Goal: Information Seeking & Learning: Learn about a topic

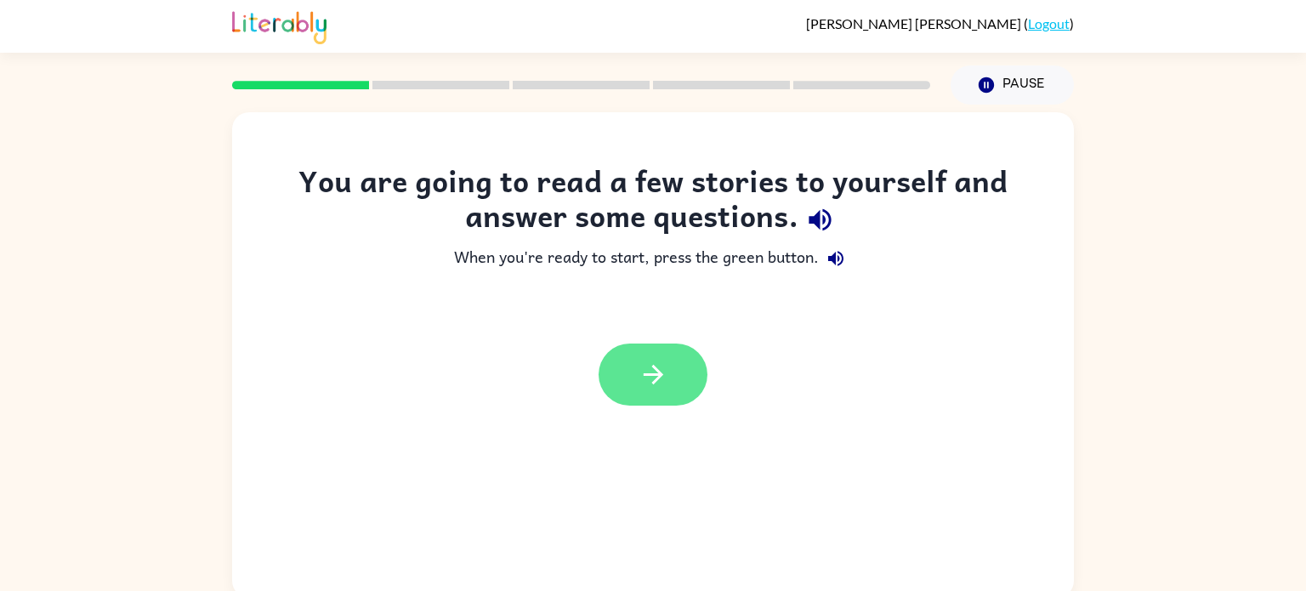
click at [653, 370] on icon "button" at bounding box center [654, 375] width 30 height 30
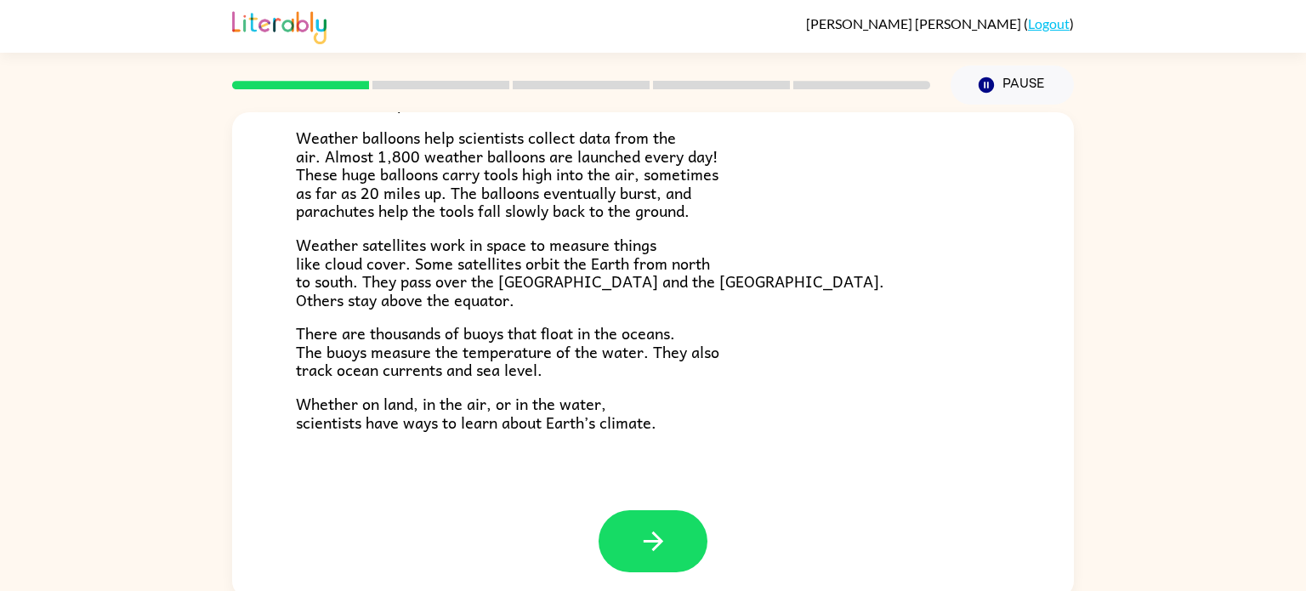
scroll to position [7, 0]
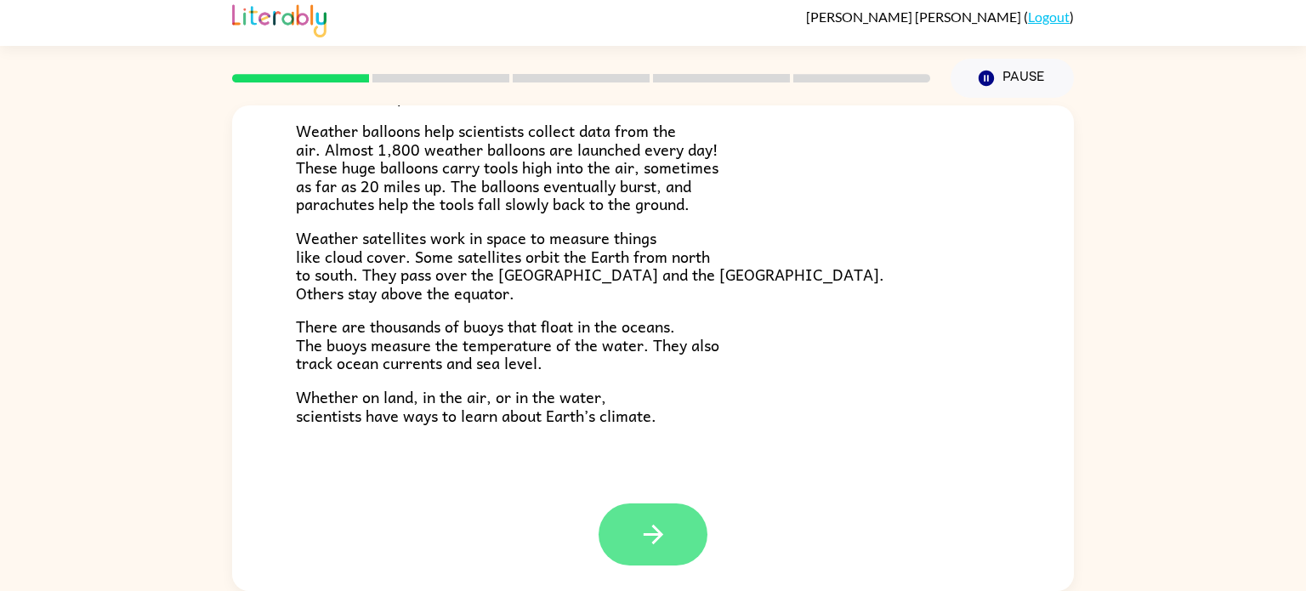
click at [646, 526] on icon "button" at bounding box center [654, 535] width 30 height 30
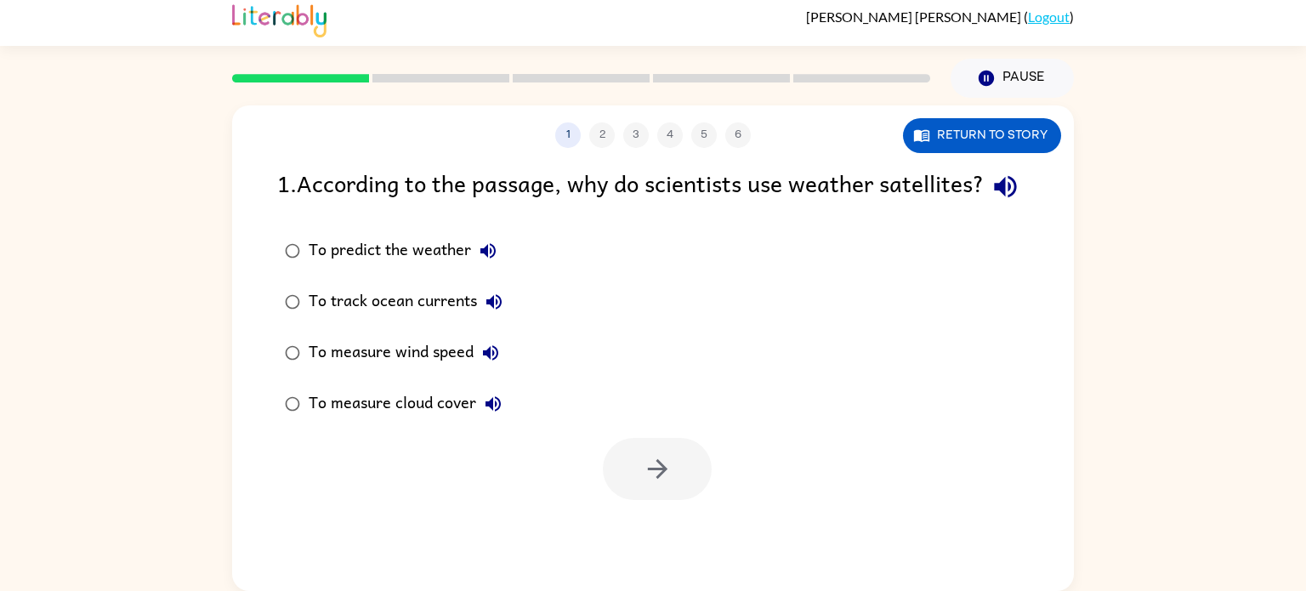
scroll to position [0, 0]
click at [678, 500] on button "button" at bounding box center [657, 469] width 109 height 62
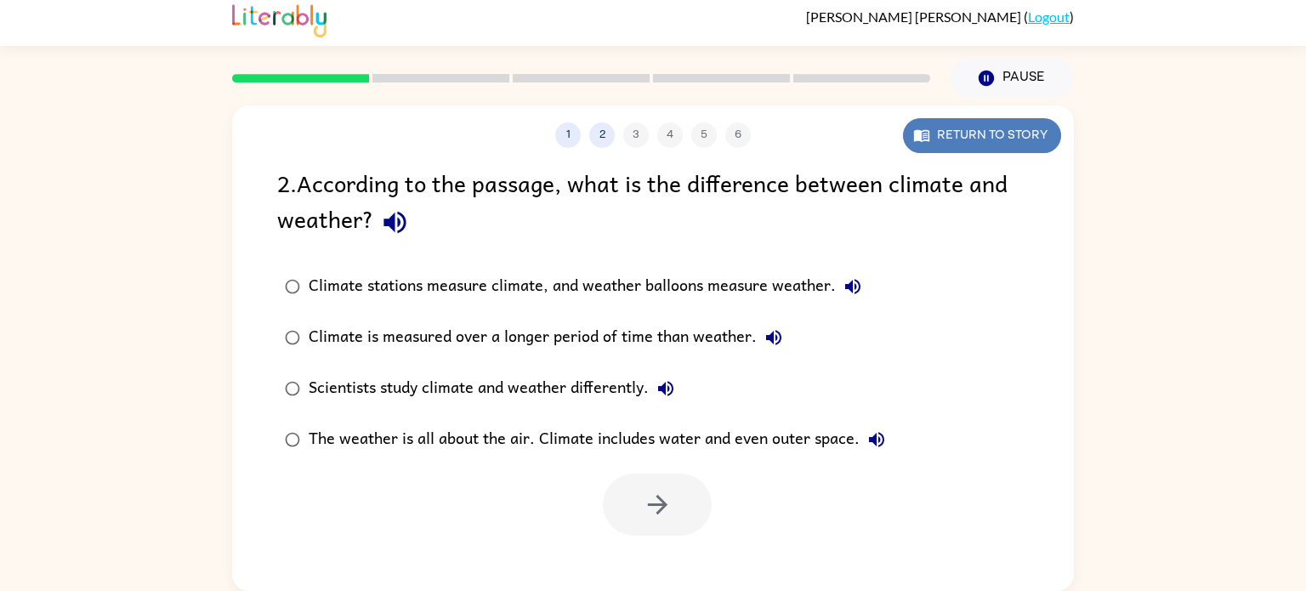
click at [989, 136] on button "Return to story" at bounding box center [982, 135] width 158 height 35
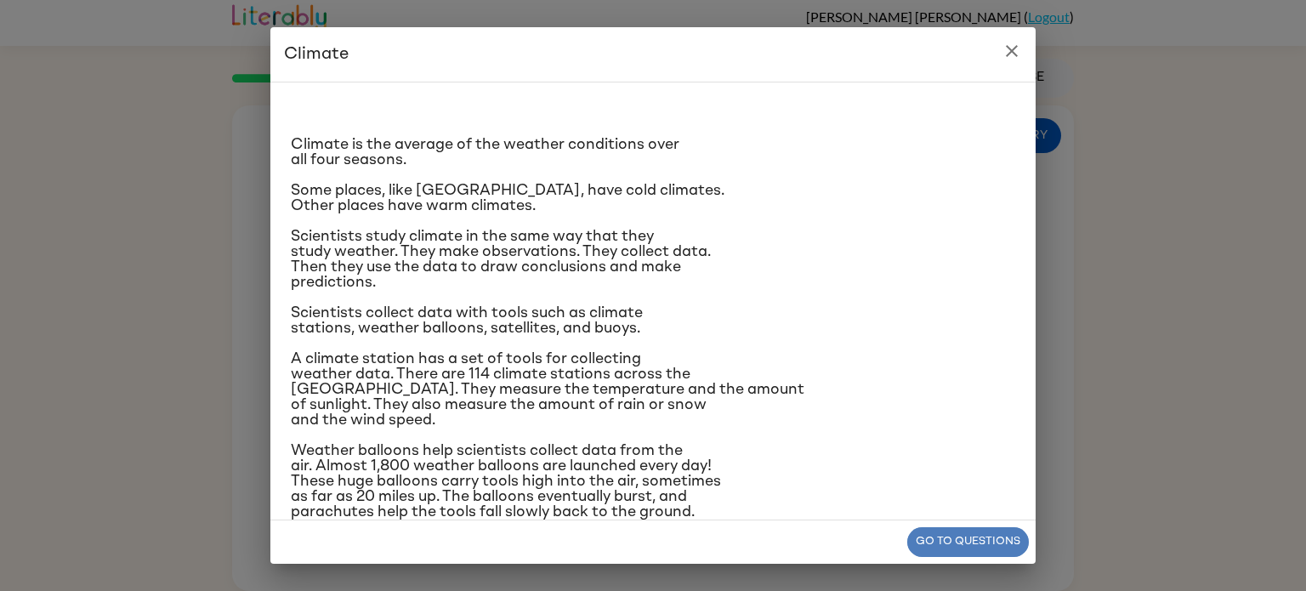
click at [978, 538] on button "Go to questions" at bounding box center [968, 542] width 122 height 30
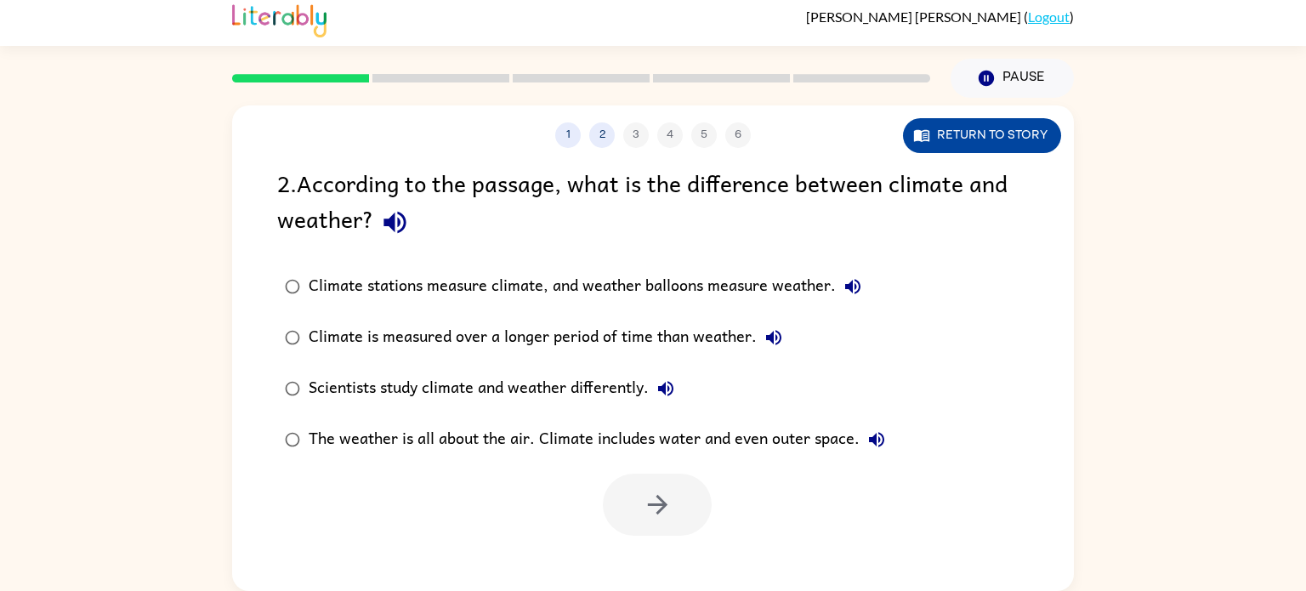
click at [964, 132] on button "Return to story" at bounding box center [982, 135] width 158 height 35
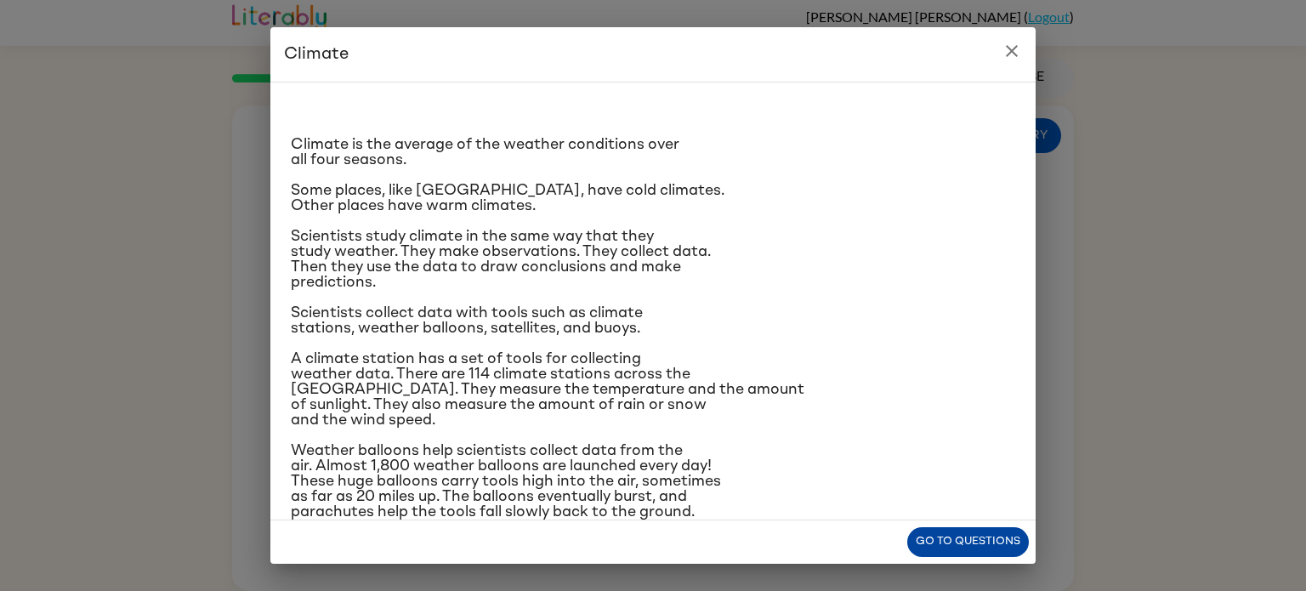
click at [958, 542] on button "Go to questions" at bounding box center [968, 542] width 122 height 30
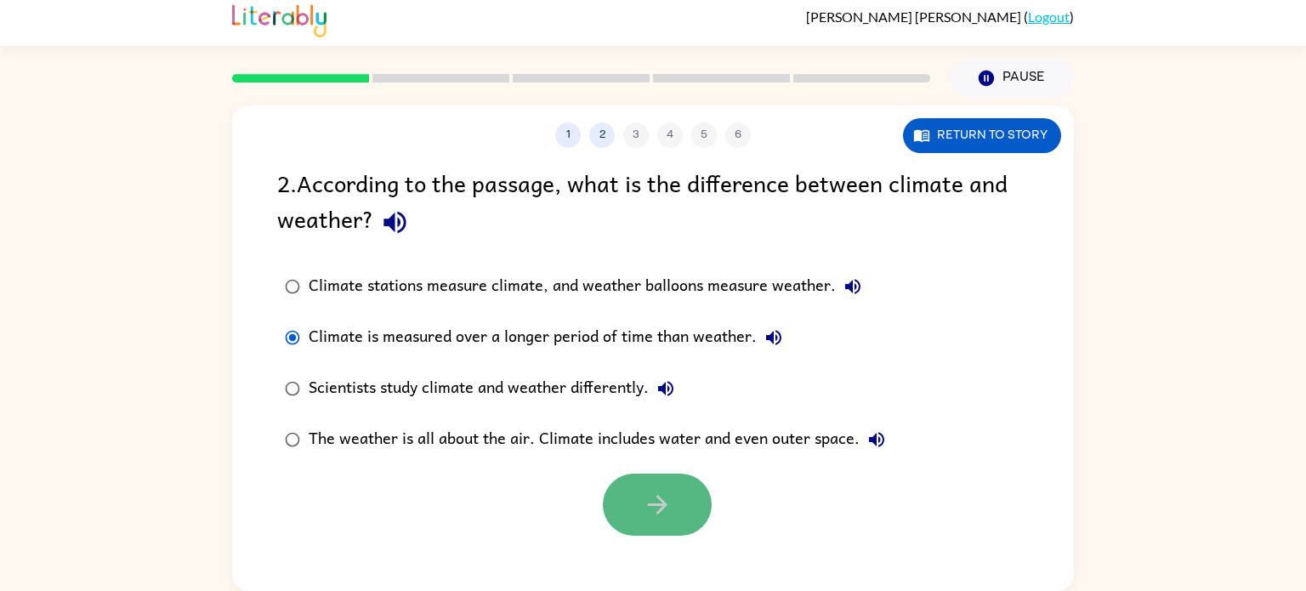
click at [680, 505] on button "button" at bounding box center [657, 505] width 109 height 62
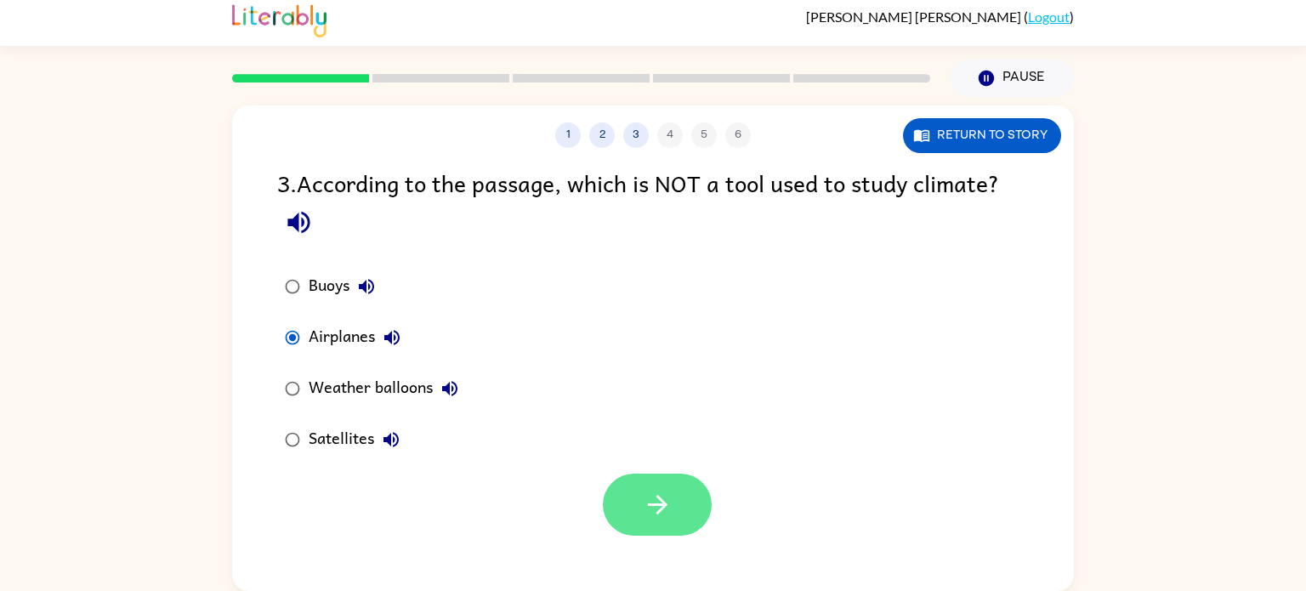
click at [661, 506] on icon "button" at bounding box center [658, 505] width 30 height 30
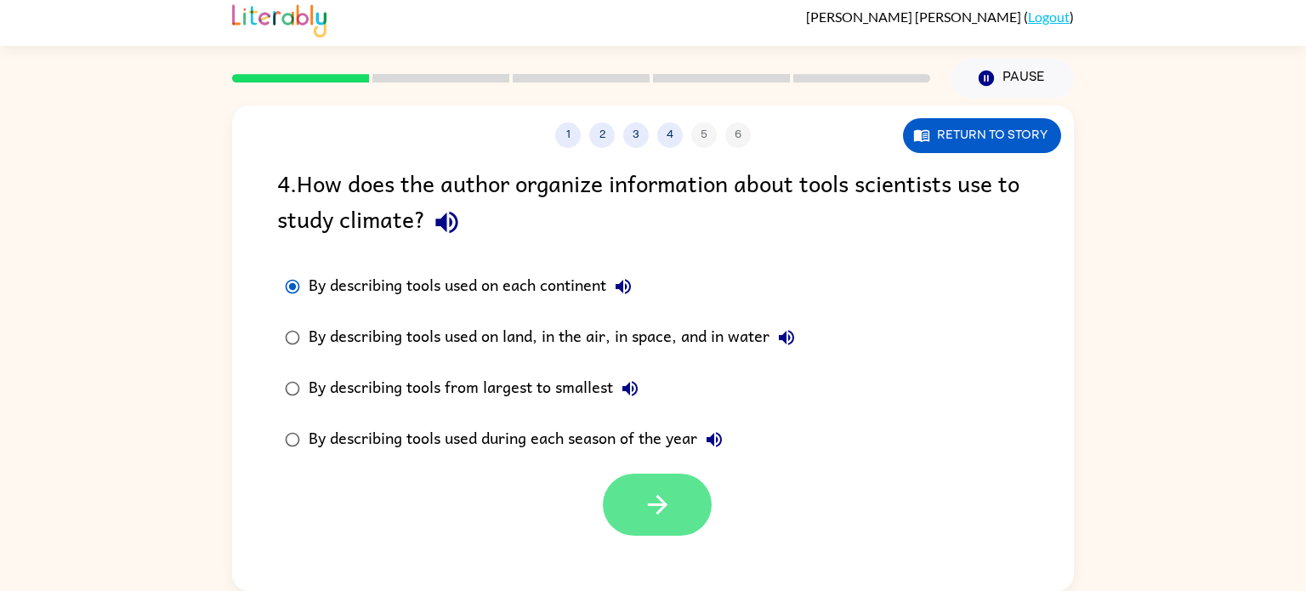
click at [668, 526] on button "button" at bounding box center [657, 505] width 109 height 62
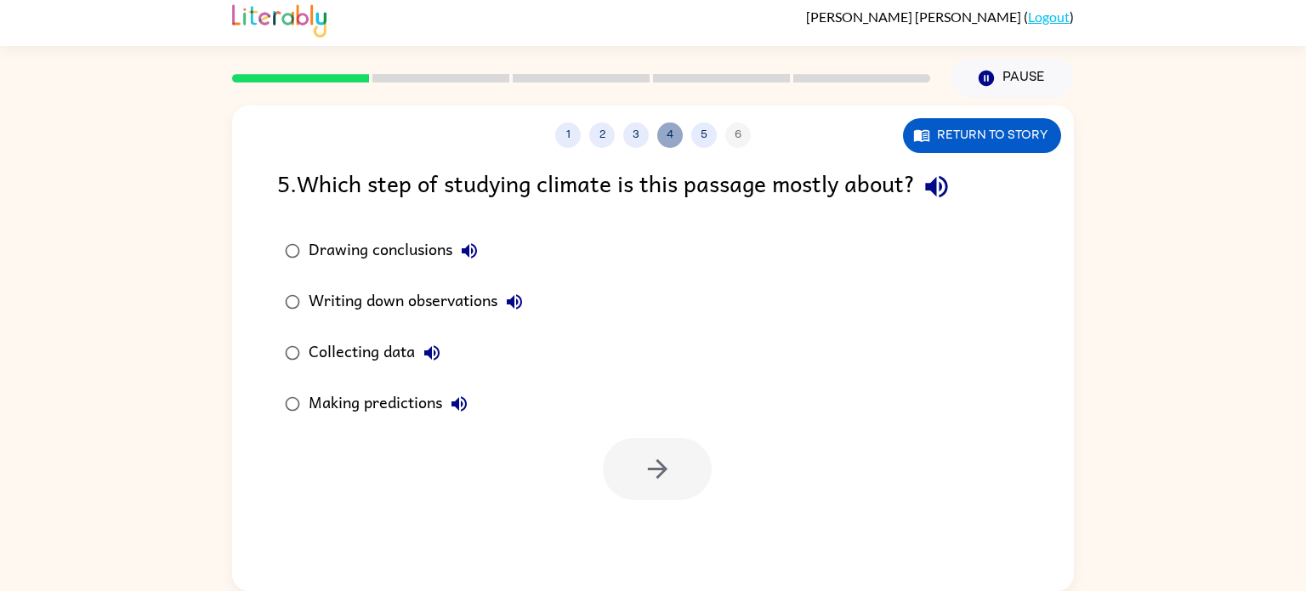
click at [671, 129] on button "4" at bounding box center [670, 135] width 26 height 26
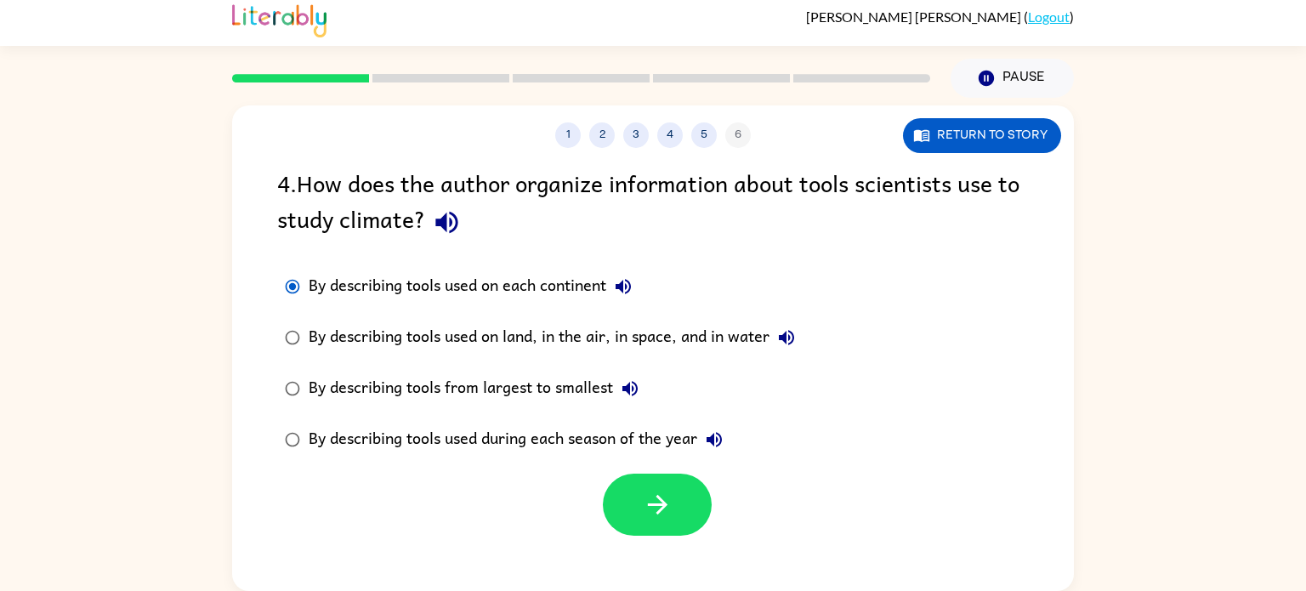
click at [250, 419] on div "4 . How does the author organize information about tools scientists use to stud…" at bounding box center [653, 350] width 842 height 371
click at [1004, 125] on button "Return to story" at bounding box center [982, 135] width 158 height 35
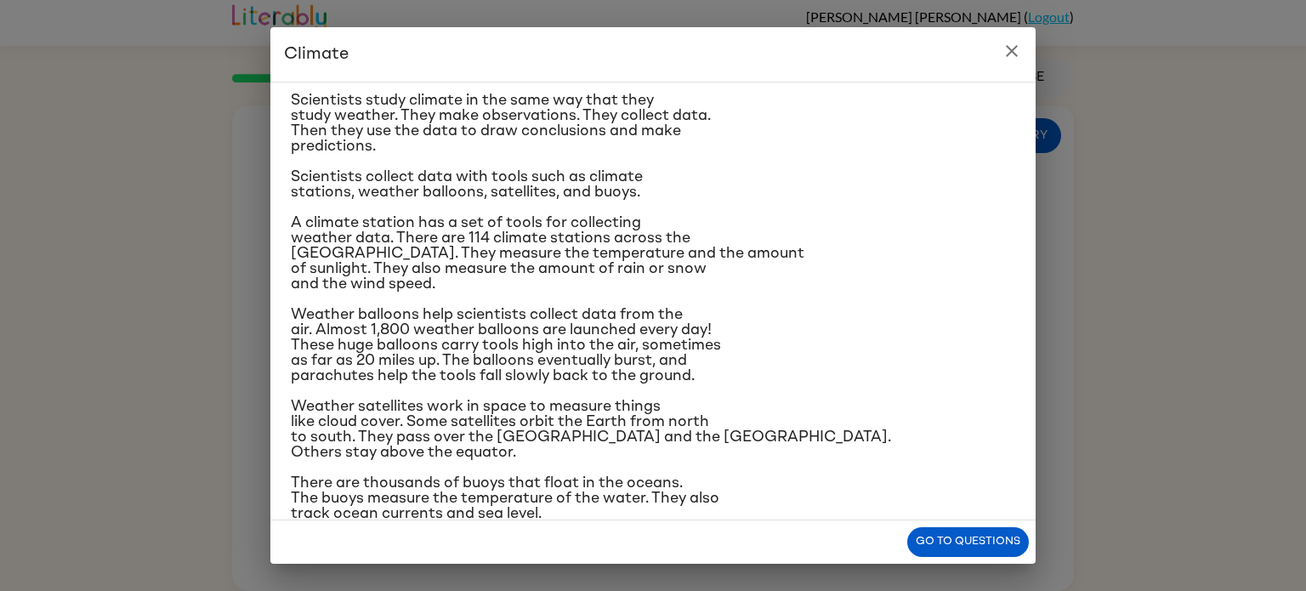
scroll to position [132, 0]
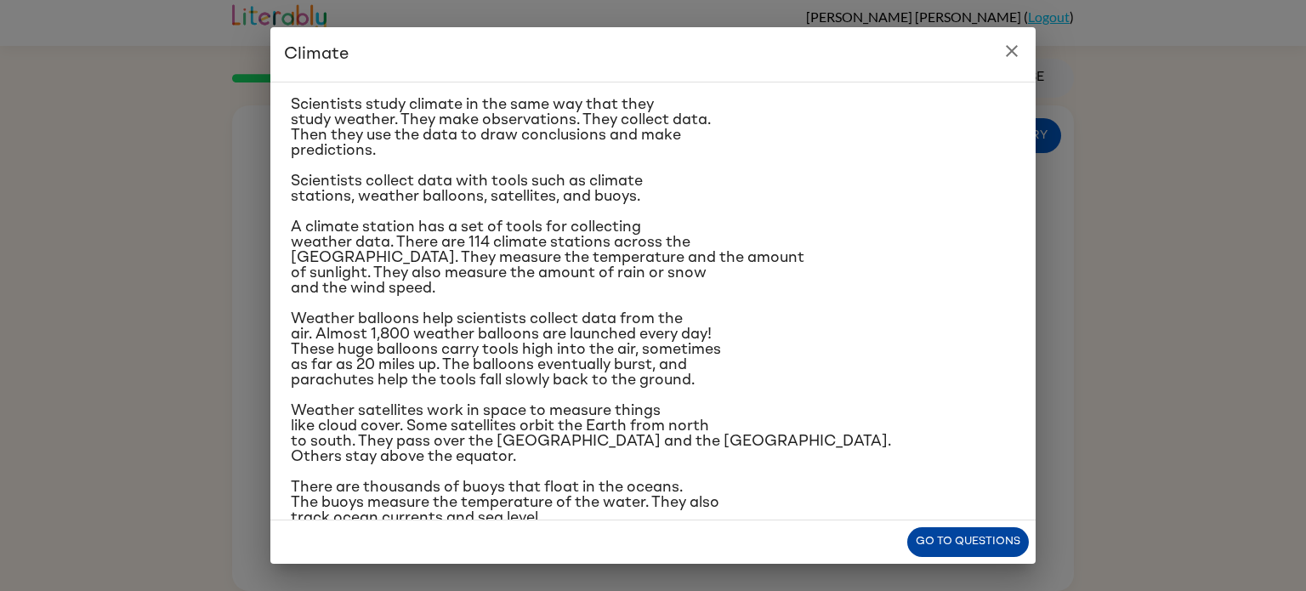
click at [937, 543] on button "Go to questions" at bounding box center [968, 542] width 122 height 30
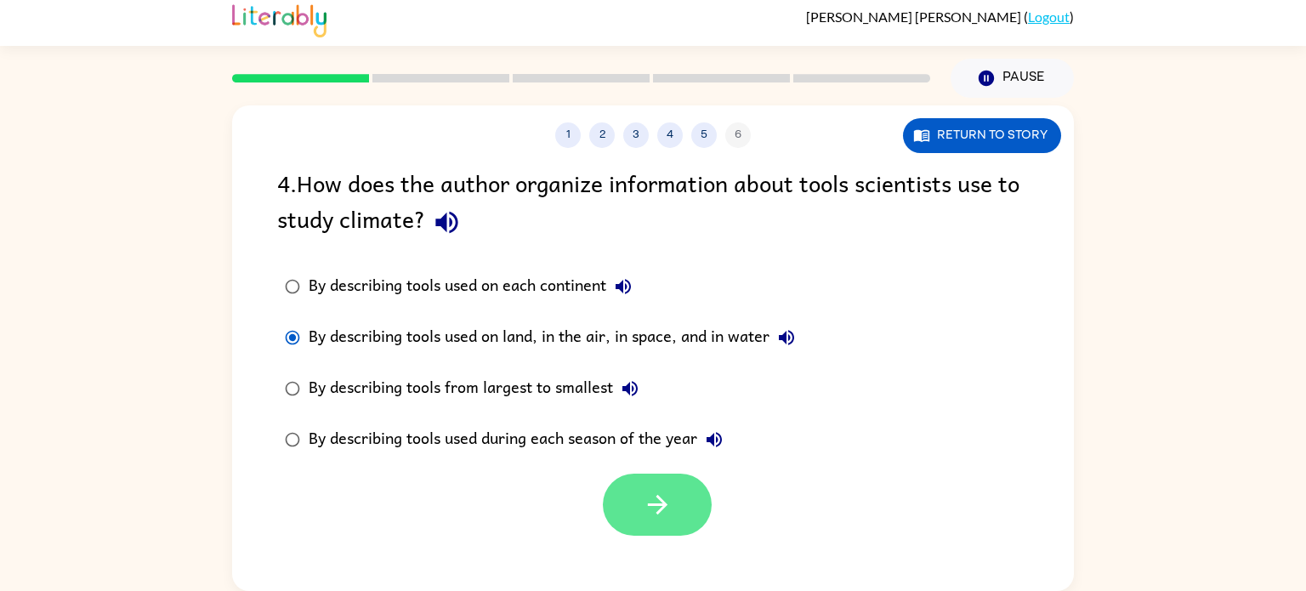
click at [679, 503] on button "button" at bounding box center [657, 505] width 109 height 62
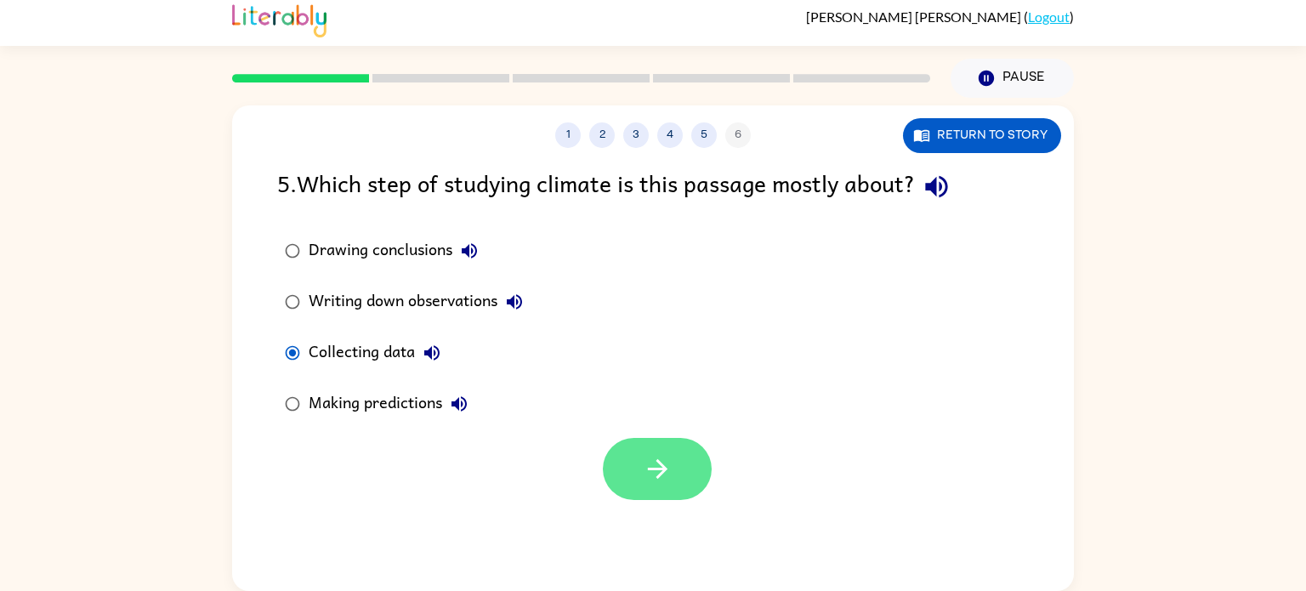
click at [685, 477] on button "button" at bounding box center [657, 469] width 109 height 62
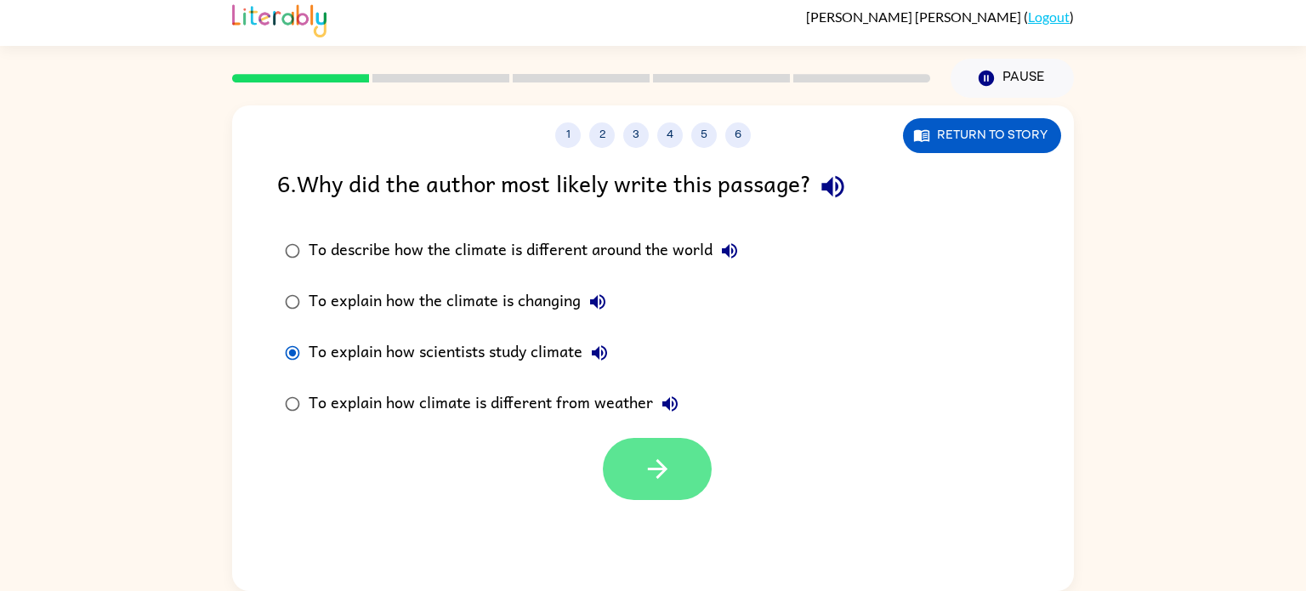
click at [668, 467] on icon "button" at bounding box center [658, 469] width 30 height 30
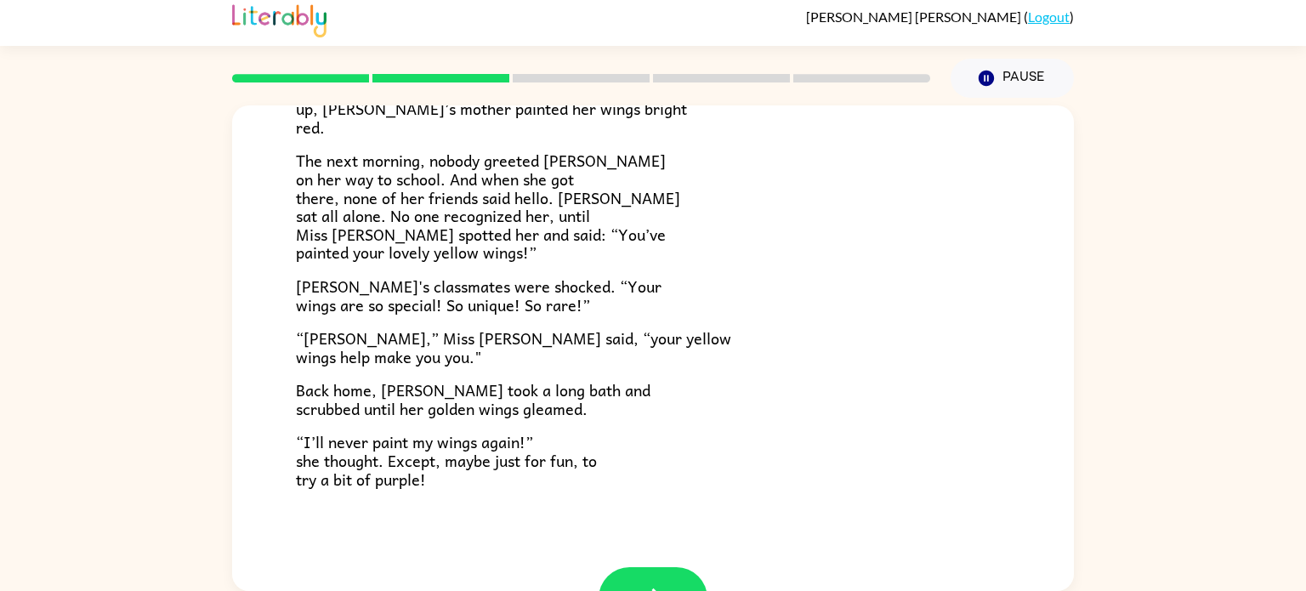
scroll to position [475, 0]
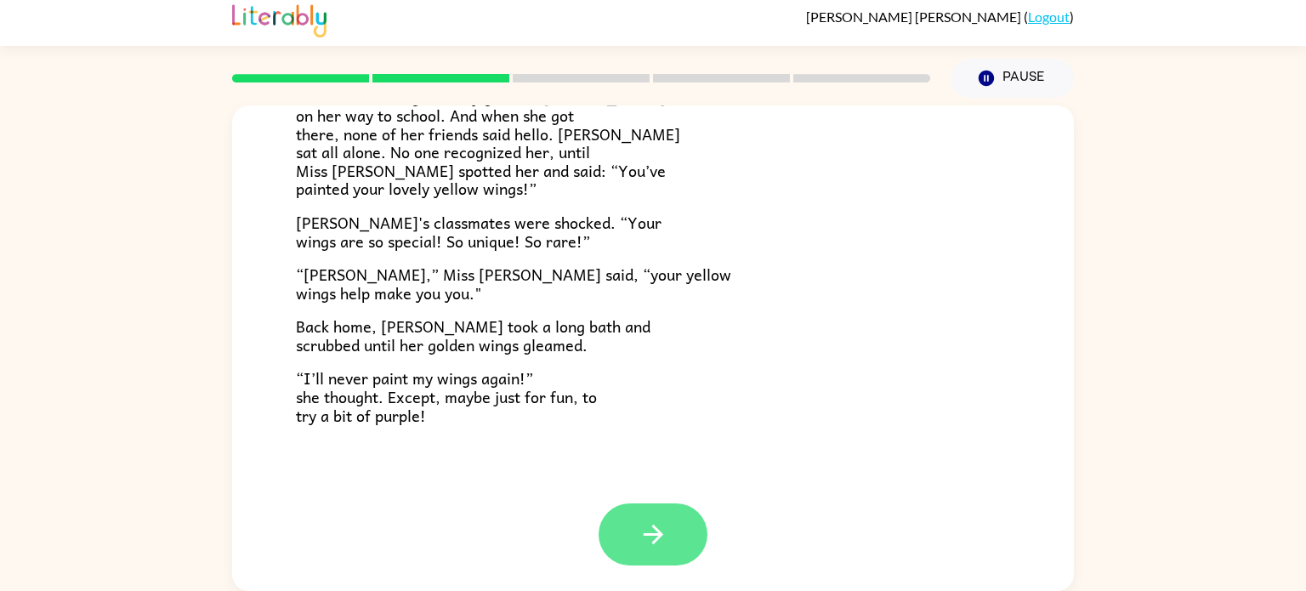
click at [639, 521] on icon "button" at bounding box center [654, 535] width 30 height 30
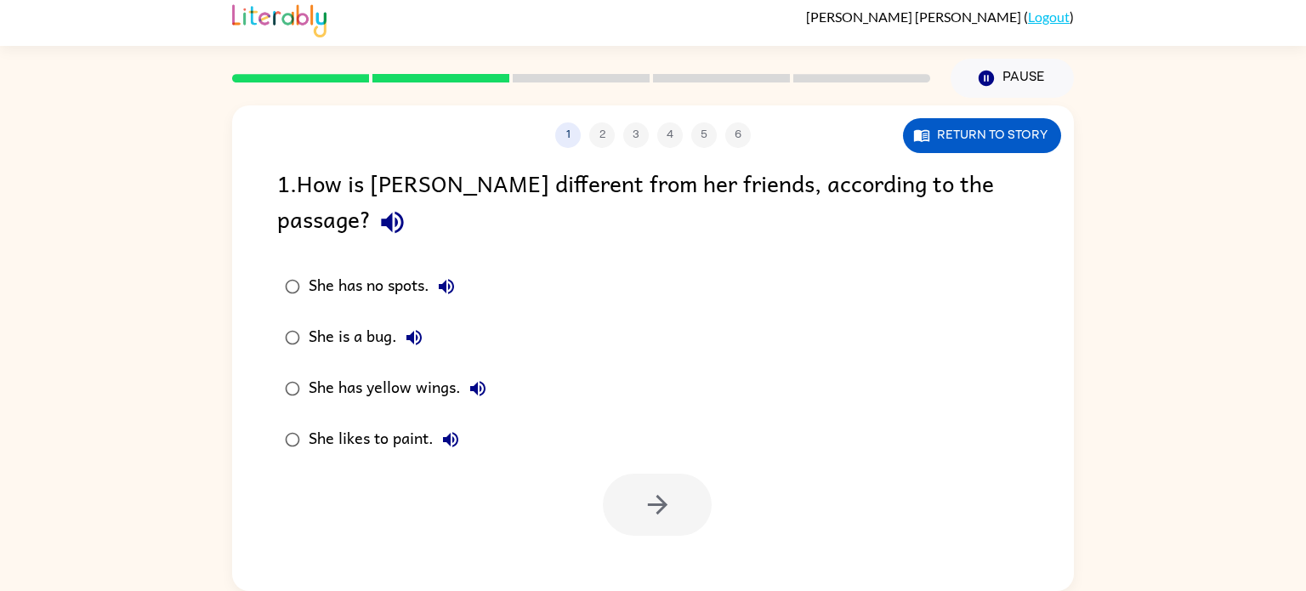
scroll to position [0, 0]
click at [652, 493] on button "button" at bounding box center [657, 505] width 109 height 62
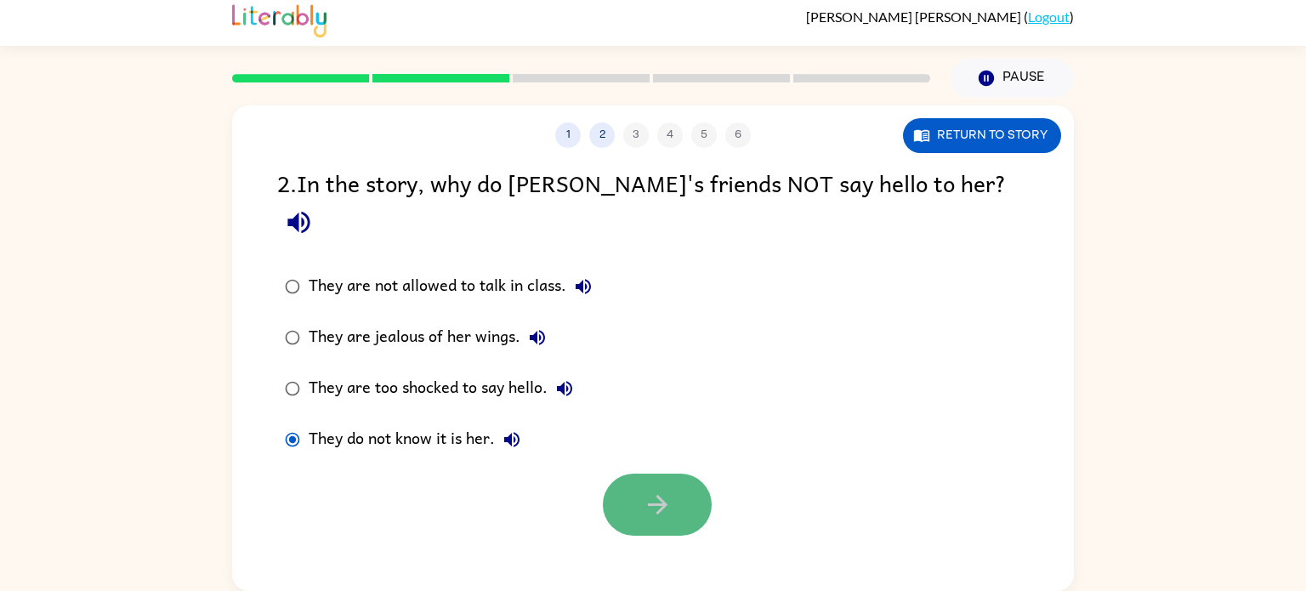
click at [648, 487] on button "button" at bounding box center [657, 505] width 109 height 62
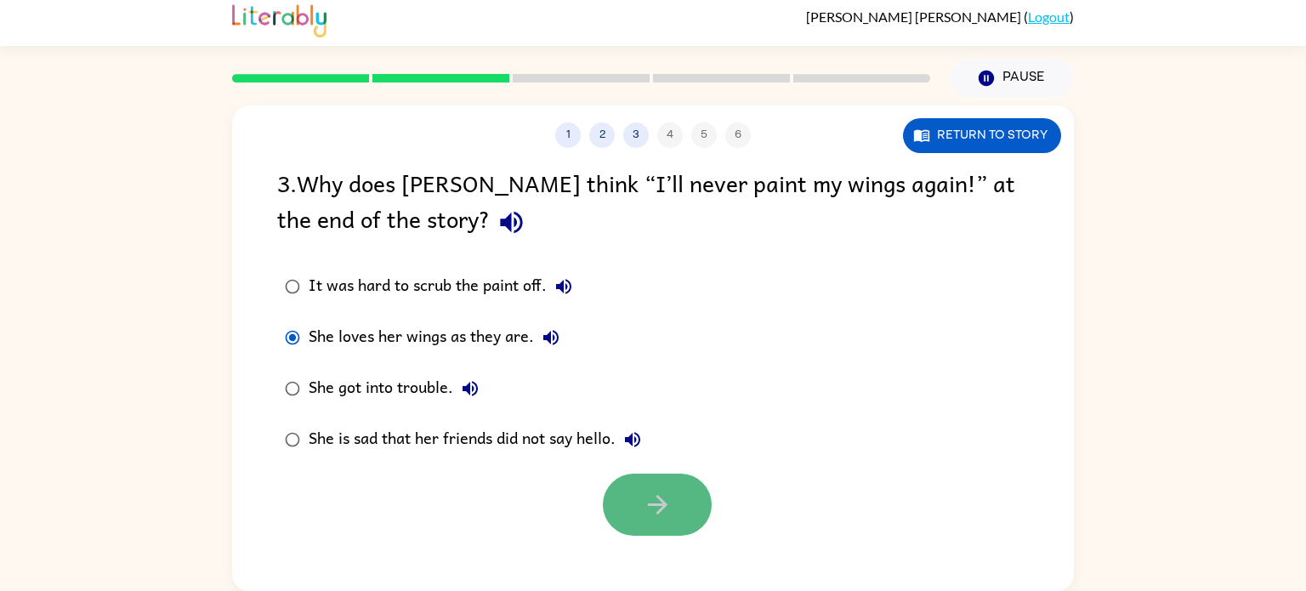
click at [643, 508] on icon "button" at bounding box center [658, 505] width 30 height 30
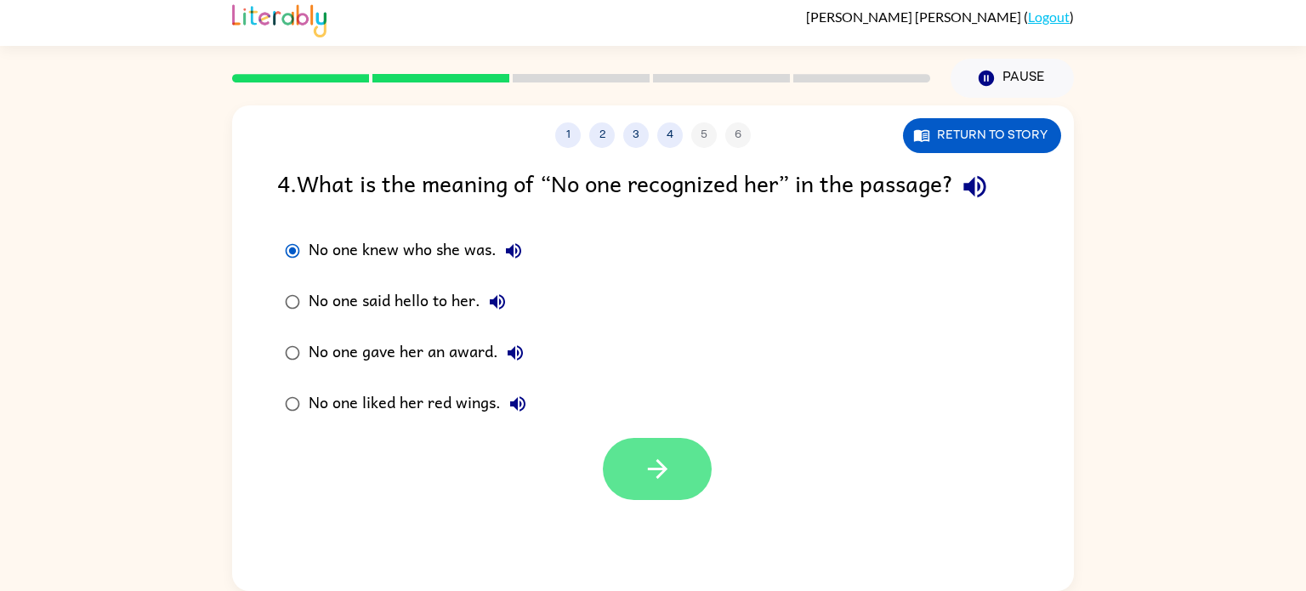
click at [689, 468] on button "button" at bounding box center [657, 469] width 109 height 62
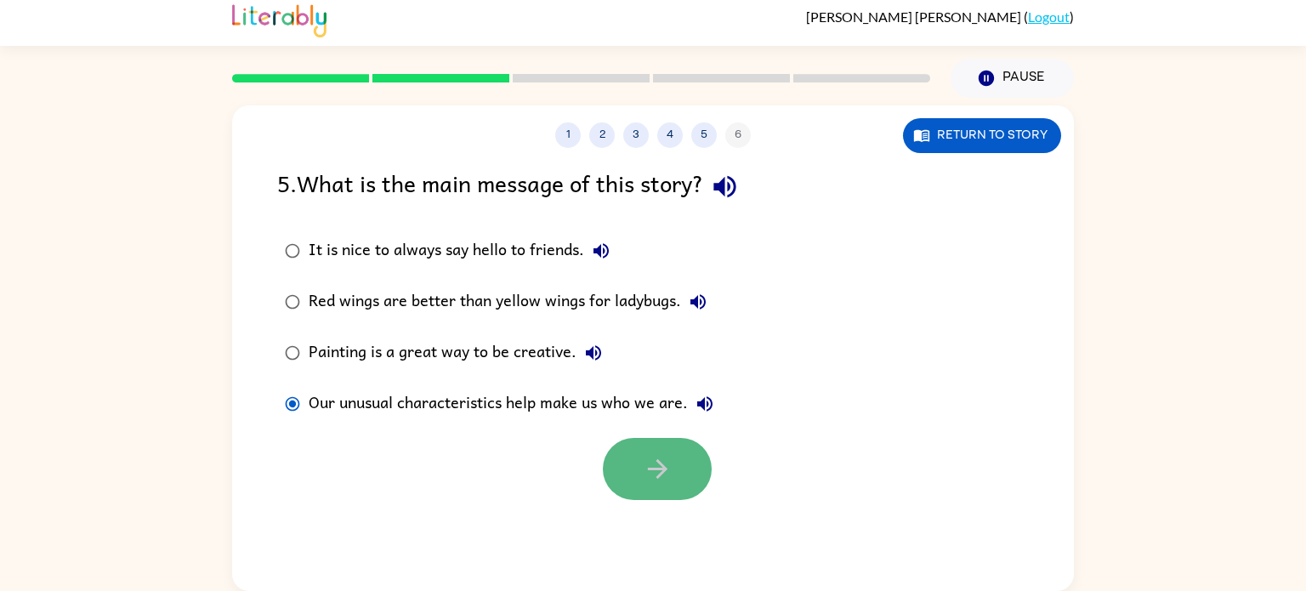
click at [646, 458] on icon "button" at bounding box center [658, 469] width 30 height 30
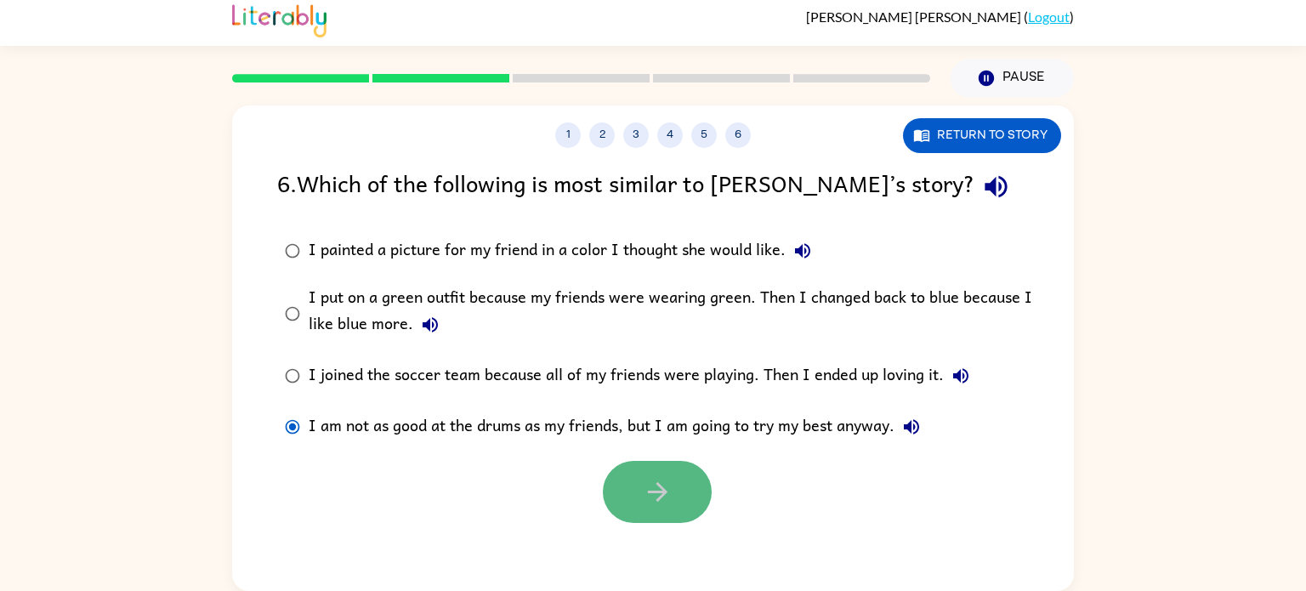
click at [665, 477] on icon "button" at bounding box center [658, 492] width 30 height 30
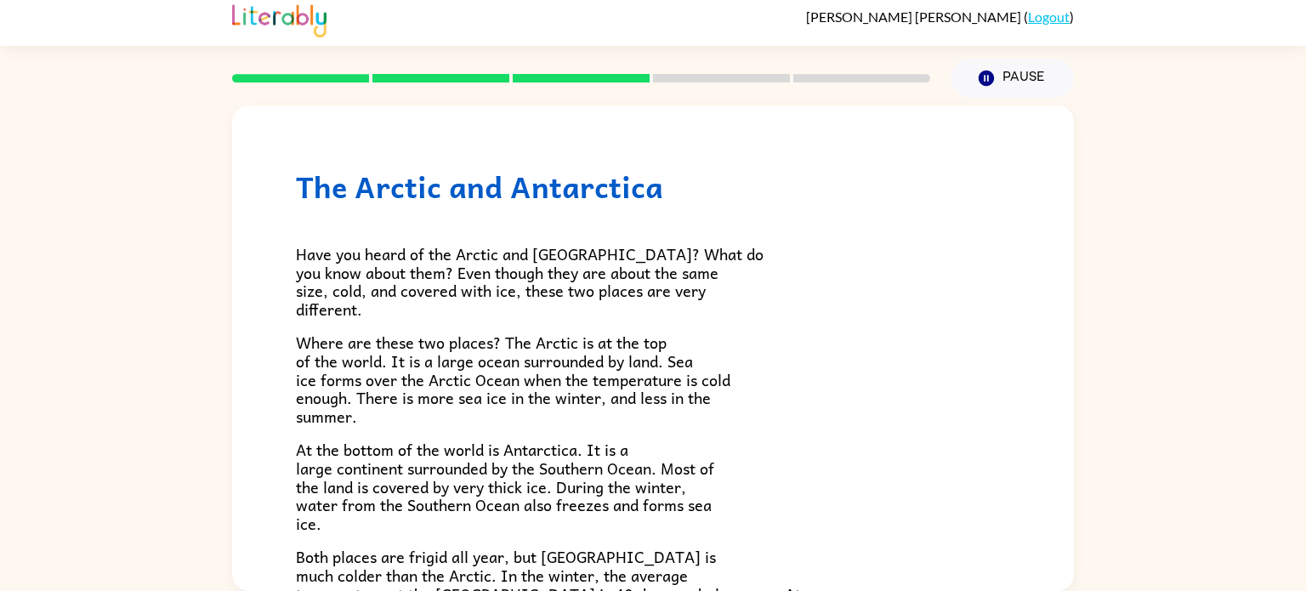
click at [386, 75] on rect at bounding box center [441, 78] width 137 height 9
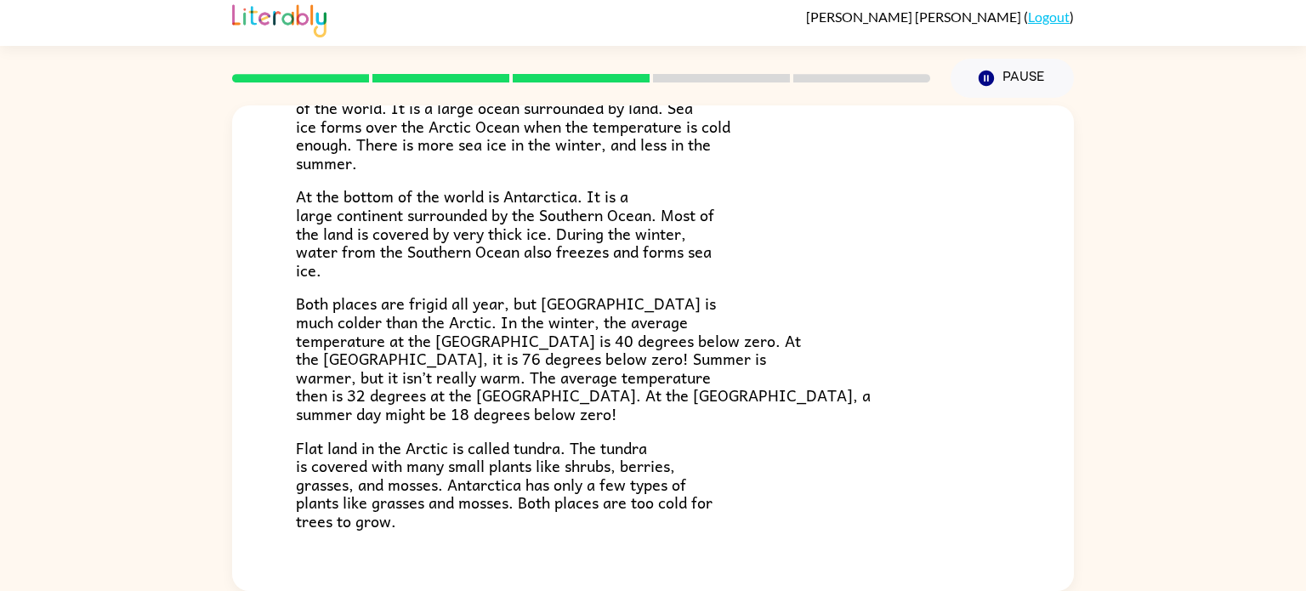
scroll to position [359, 0]
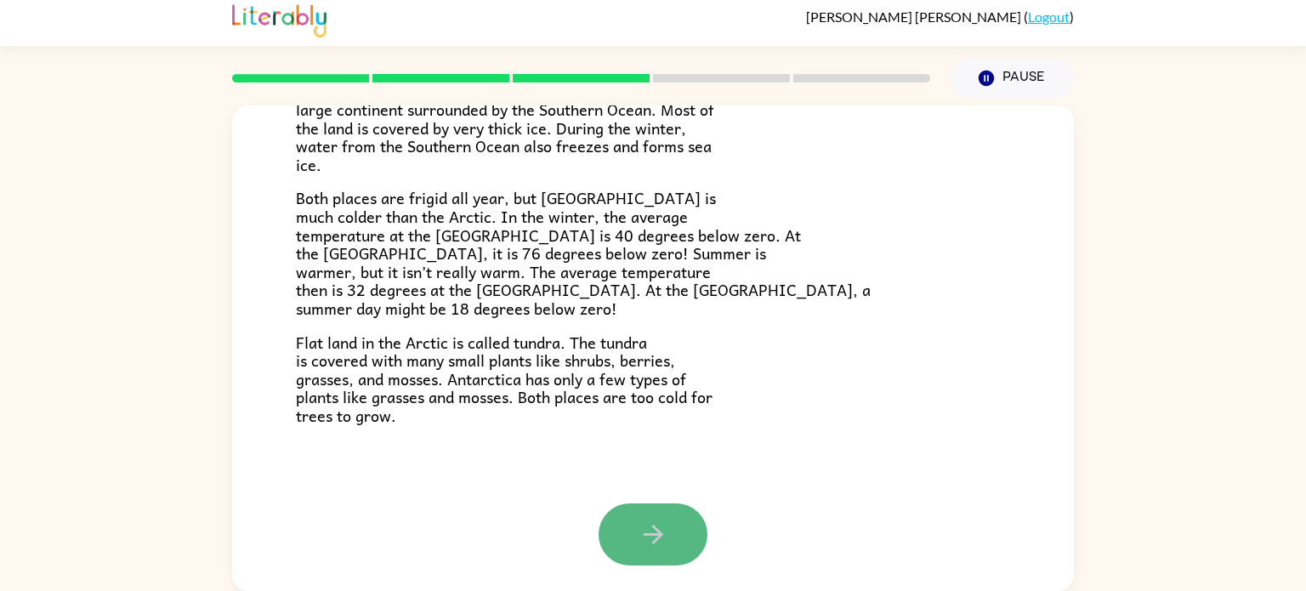
click at [652, 530] on icon "button" at bounding box center [654, 535] width 30 height 30
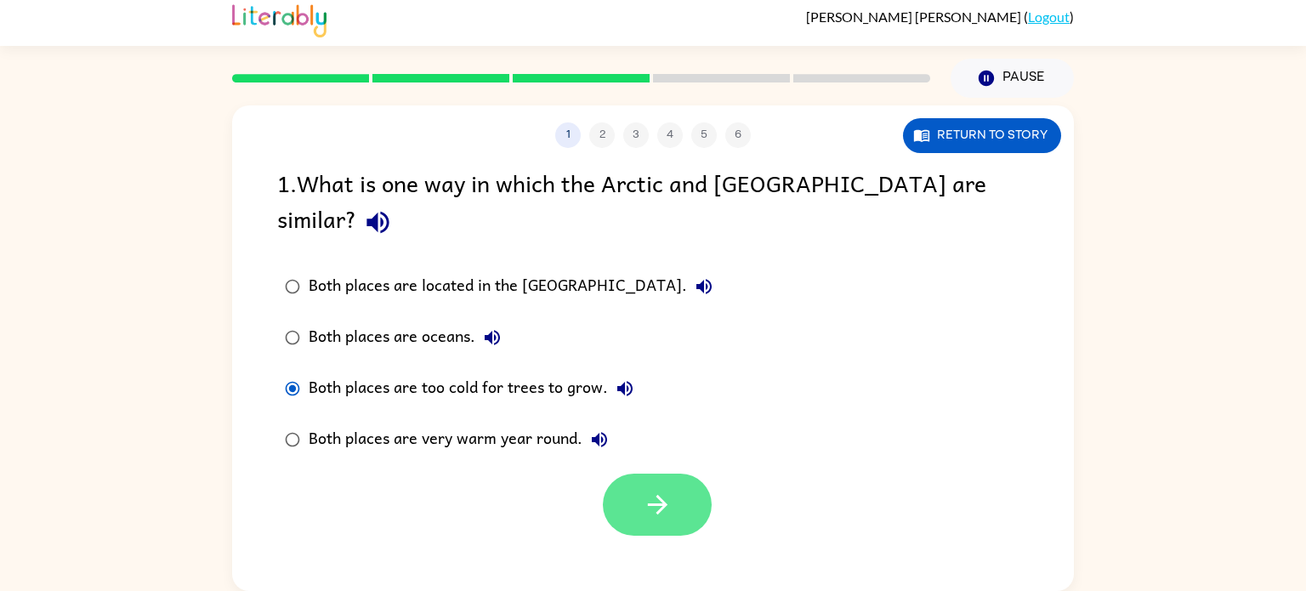
click at [653, 486] on button "button" at bounding box center [657, 505] width 109 height 62
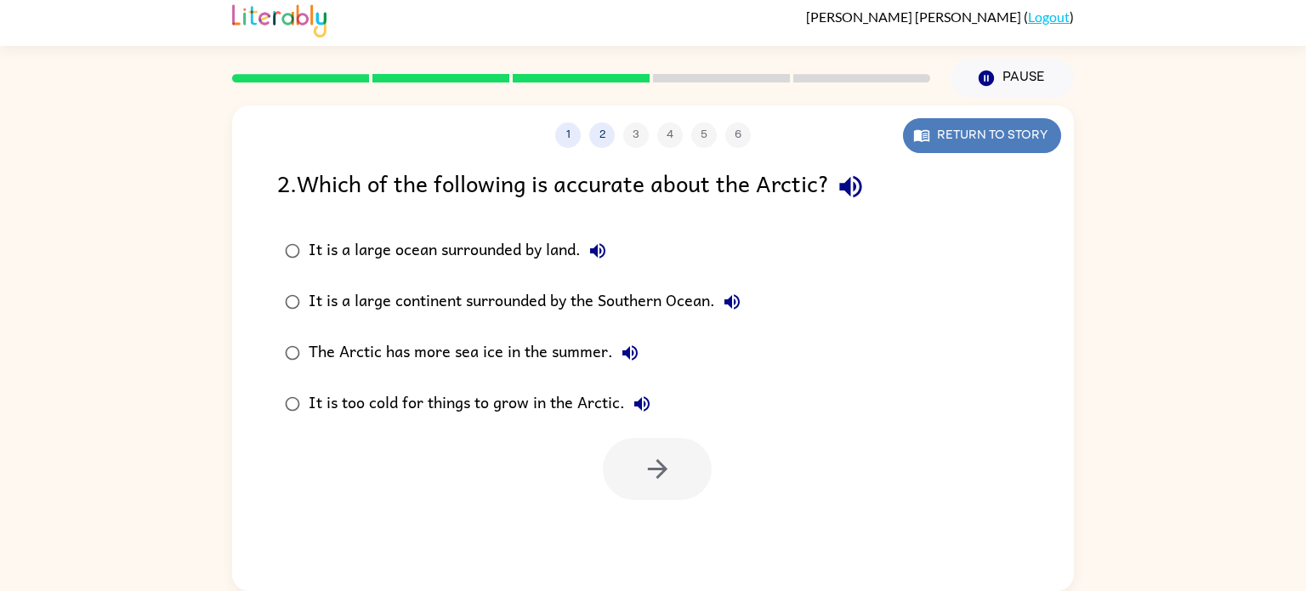
click at [1025, 141] on button "Return to story" at bounding box center [982, 135] width 158 height 35
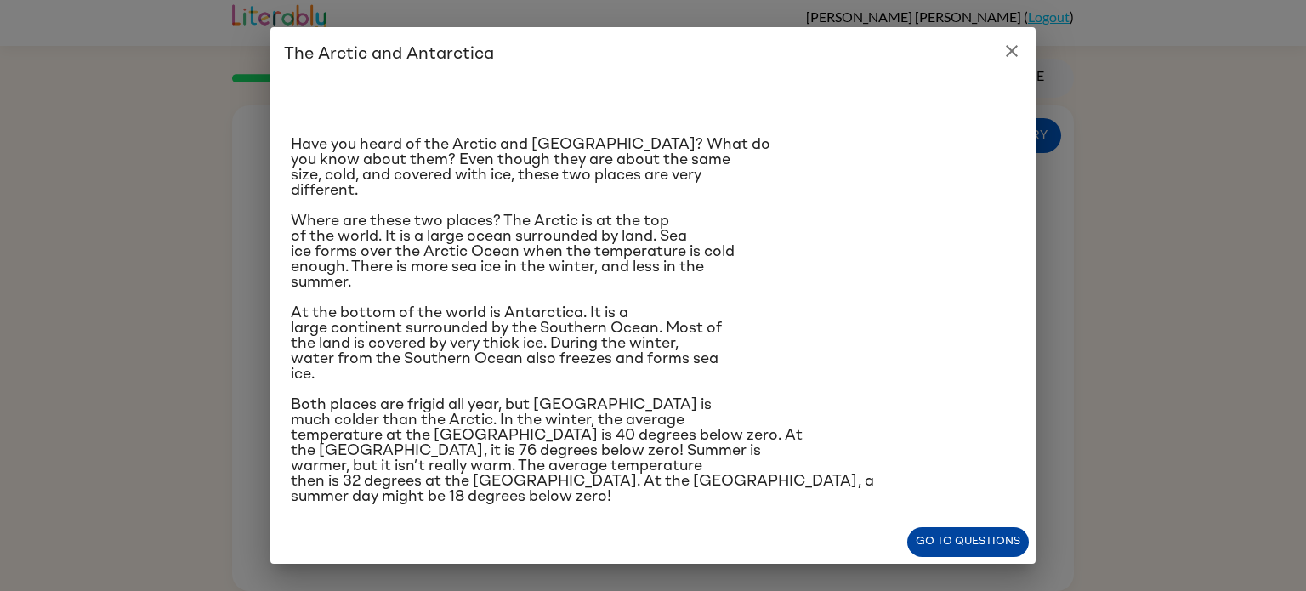
click at [968, 541] on button "Go to questions" at bounding box center [968, 542] width 122 height 30
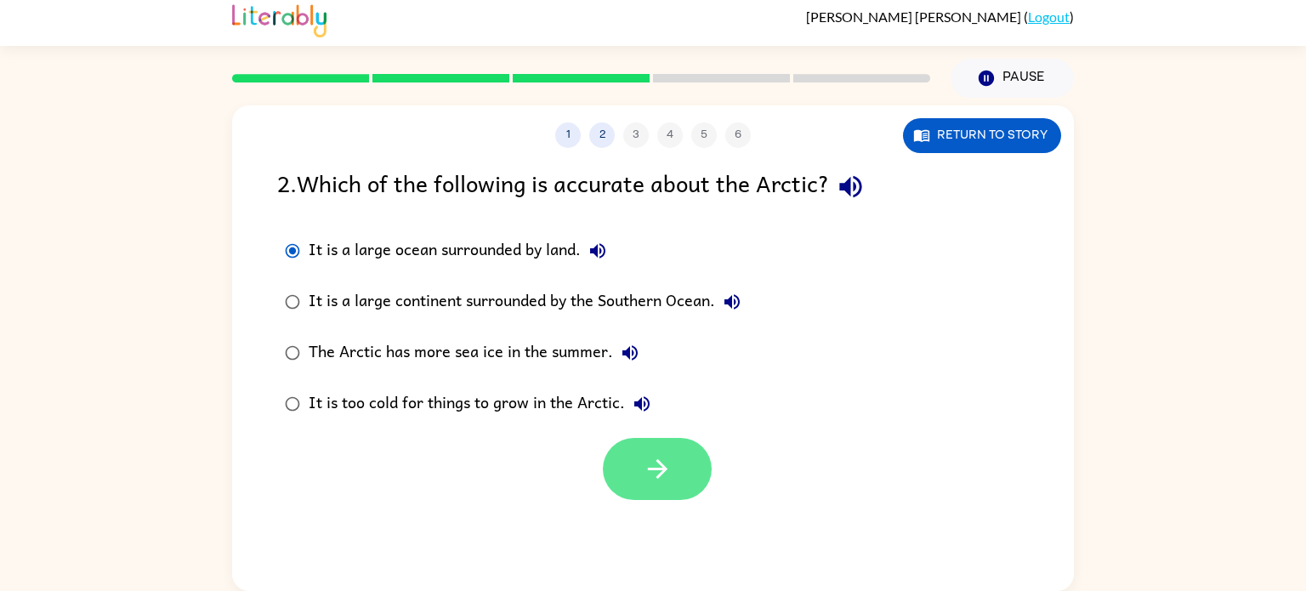
click at [677, 473] on button "button" at bounding box center [657, 469] width 109 height 62
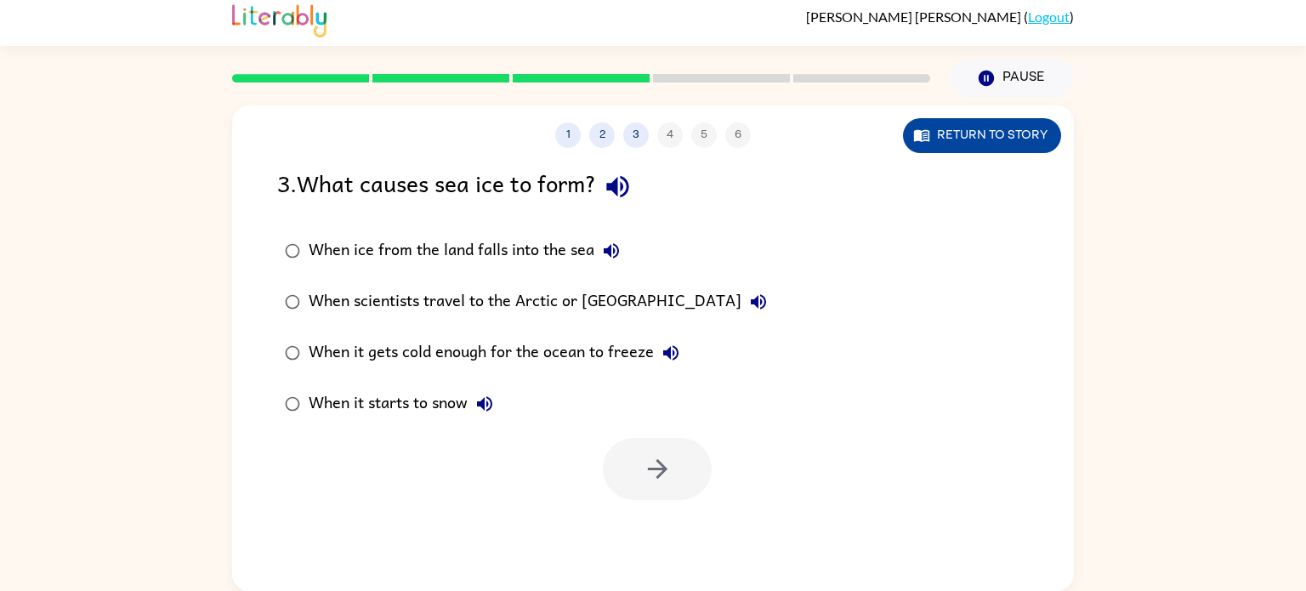
click at [958, 146] on button "Return to story" at bounding box center [982, 135] width 158 height 35
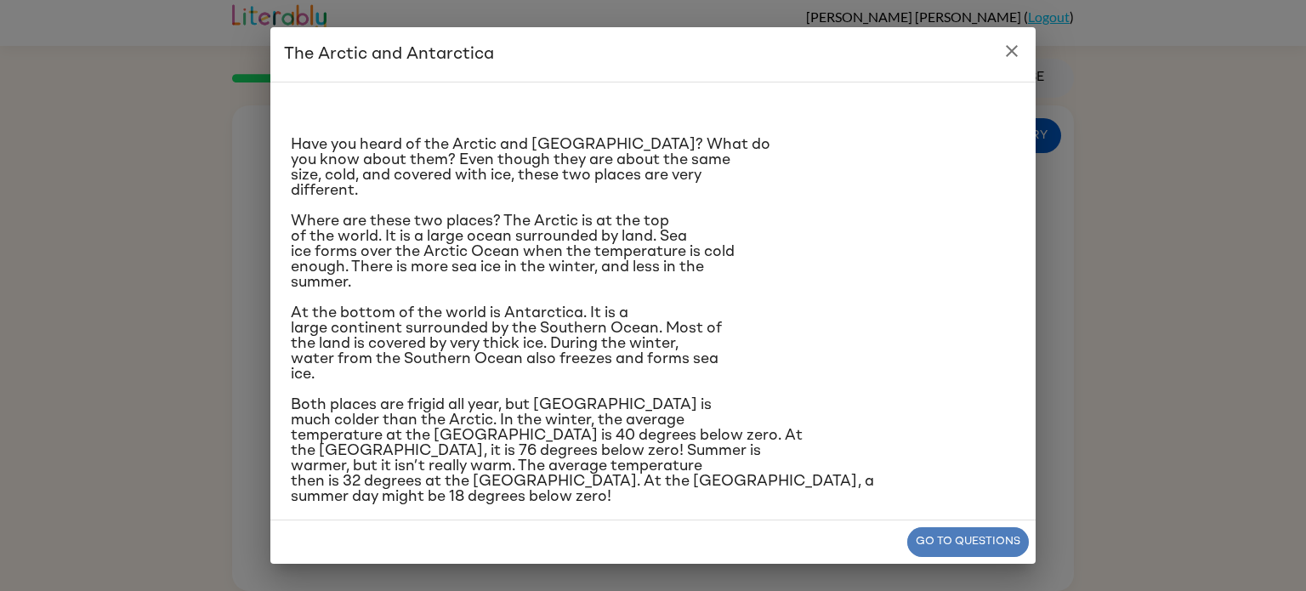
click at [942, 527] on button "Go to questions" at bounding box center [968, 542] width 122 height 30
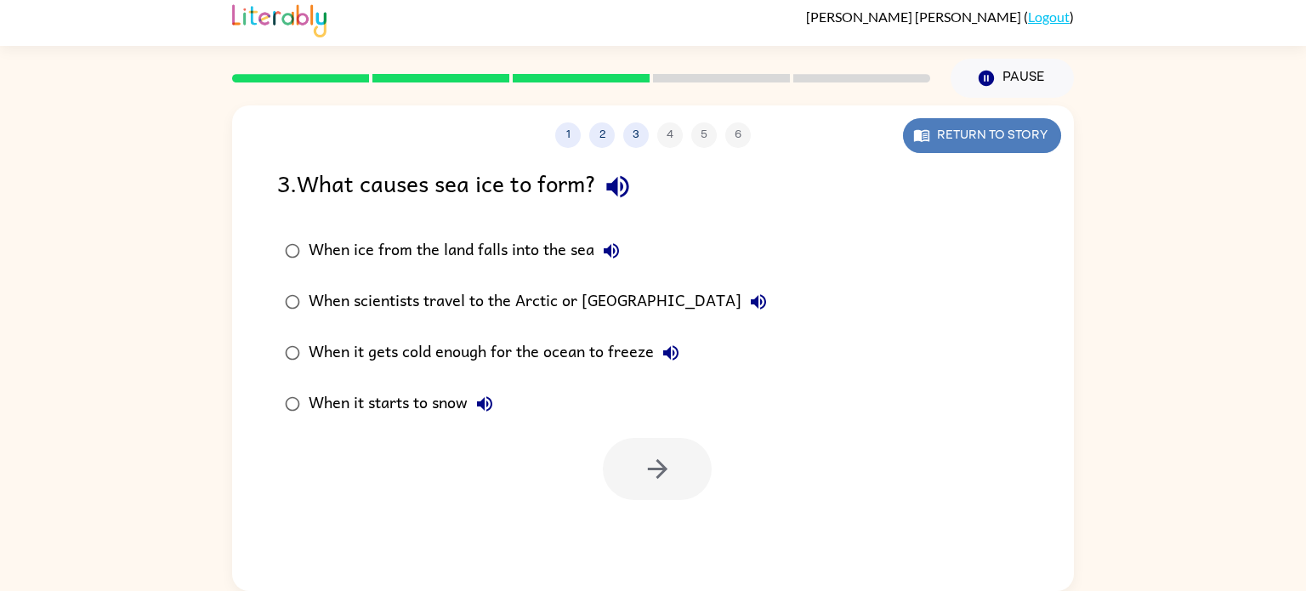
click at [1039, 128] on button "Return to story" at bounding box center [982, 135] width 158 height 35
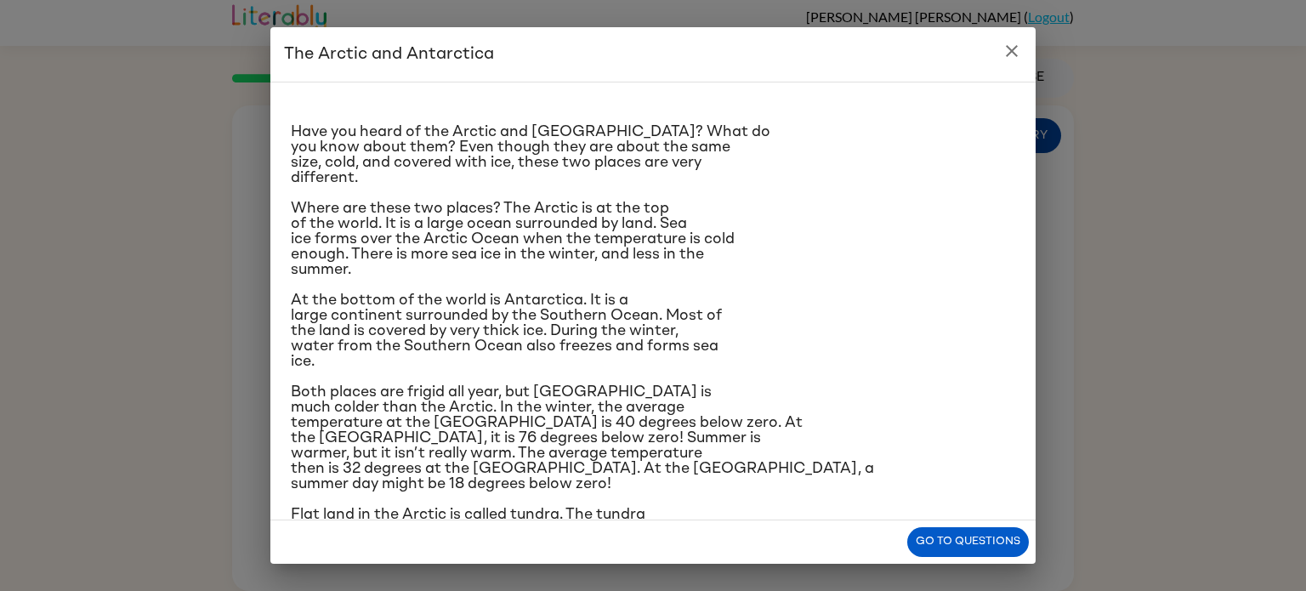
scroll to position [12, 0]
click at [955, 541] on button "Go to questions" at bounding box center [968, 542] width 122 height 30
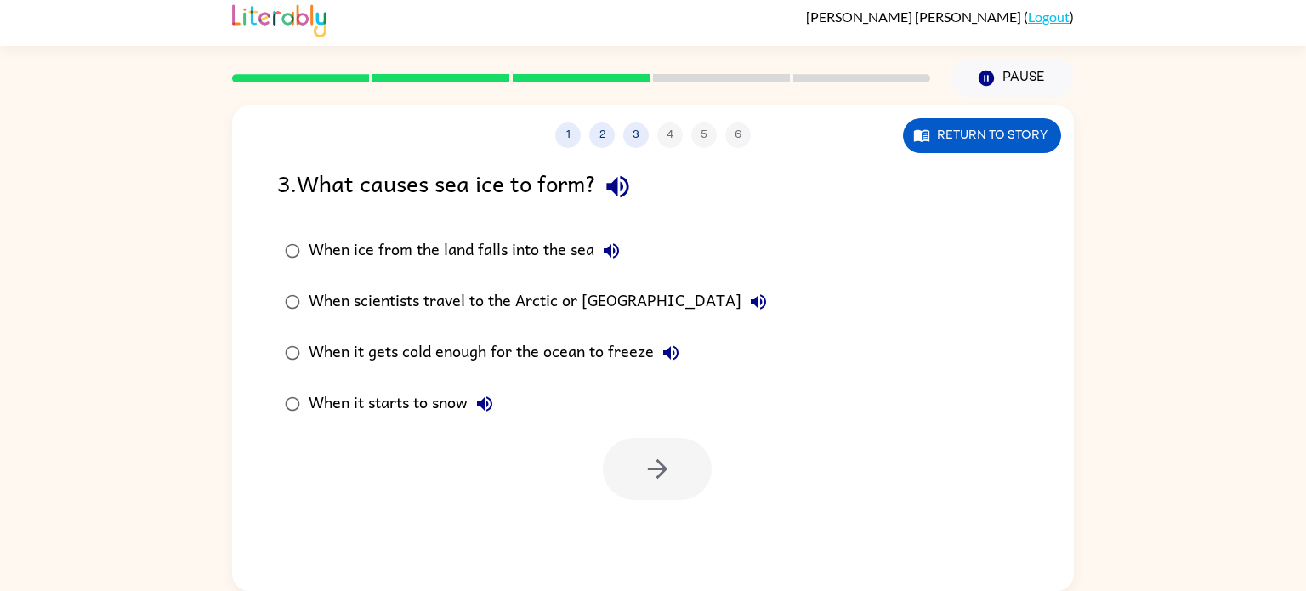
click at [310, 346] on div "When it gets cold enough for the ocean to freeze" at bounding box center [498, 353] width 379 height 34
click at [629, 470] on button "button" at bounding box center [657, 469] width 109 height 62
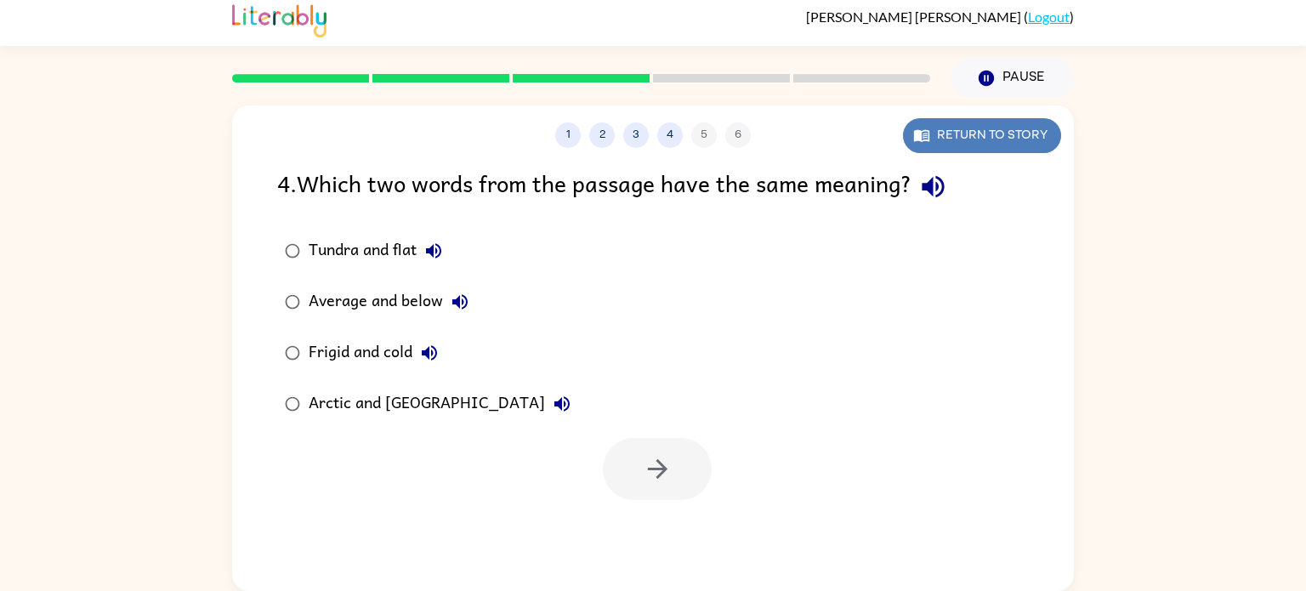
click at [1001, 132] on button "Return to story" at bounding box center [982, 135] width 158 height 35
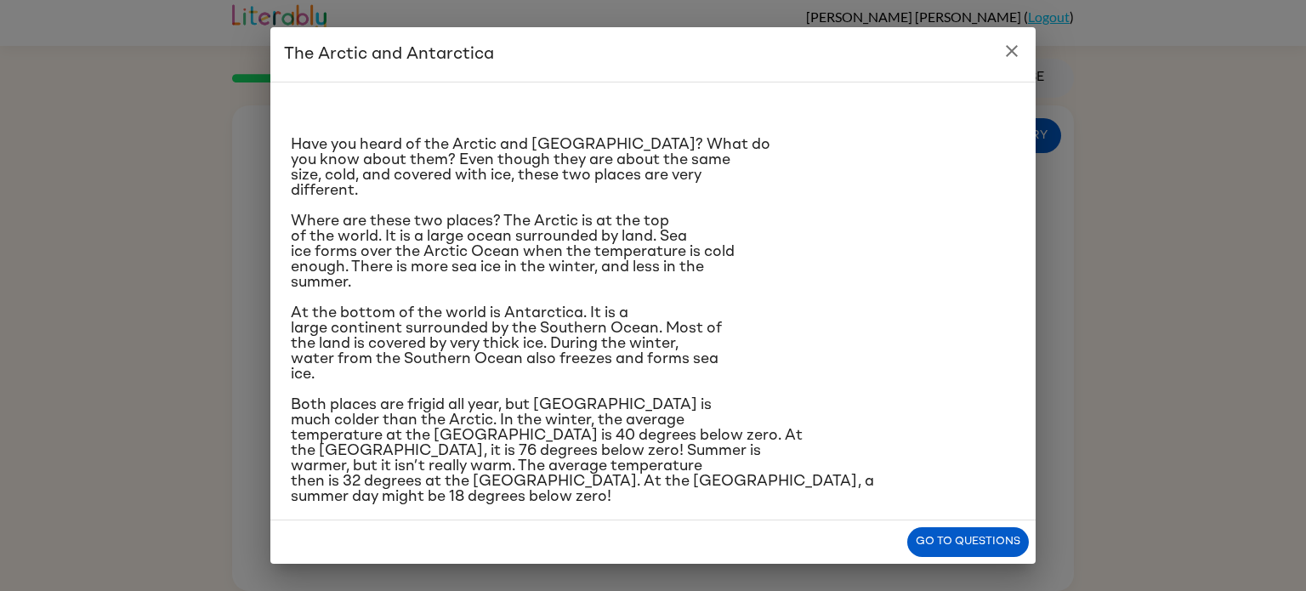
scroll to position [95, 0]
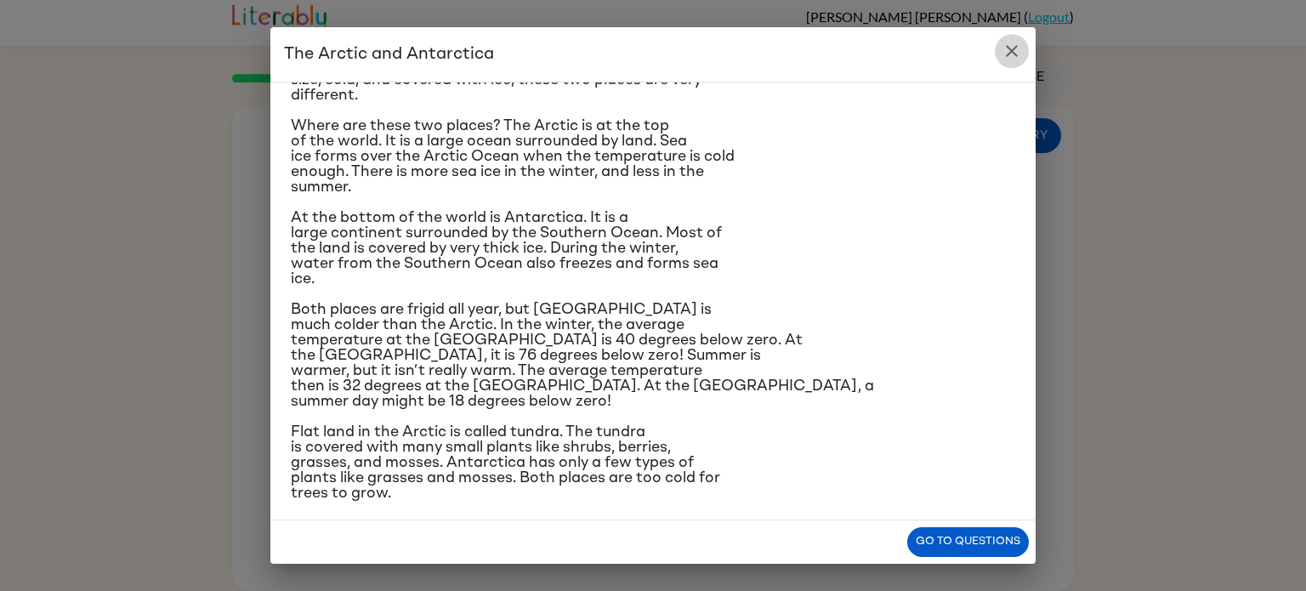
click at [1015, 53] on icon "close" at bounding box center [1012, 51] width 20 height 20
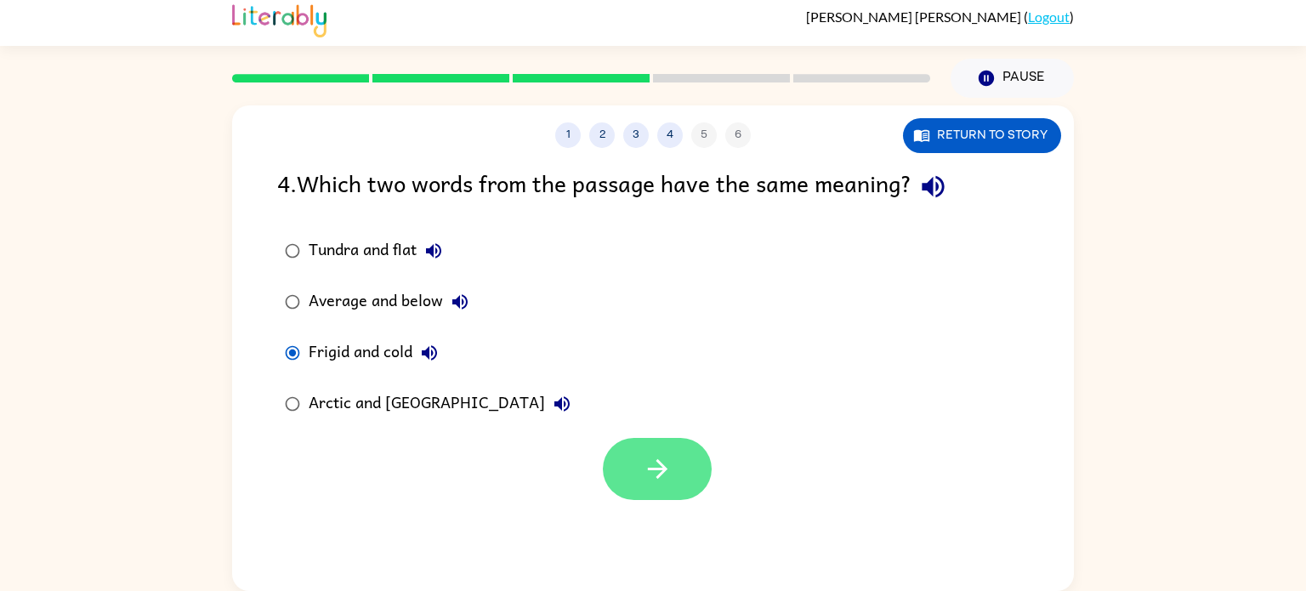
click at [691, 473] on button "button" at bounding box center [657, 469] width 109 height 62
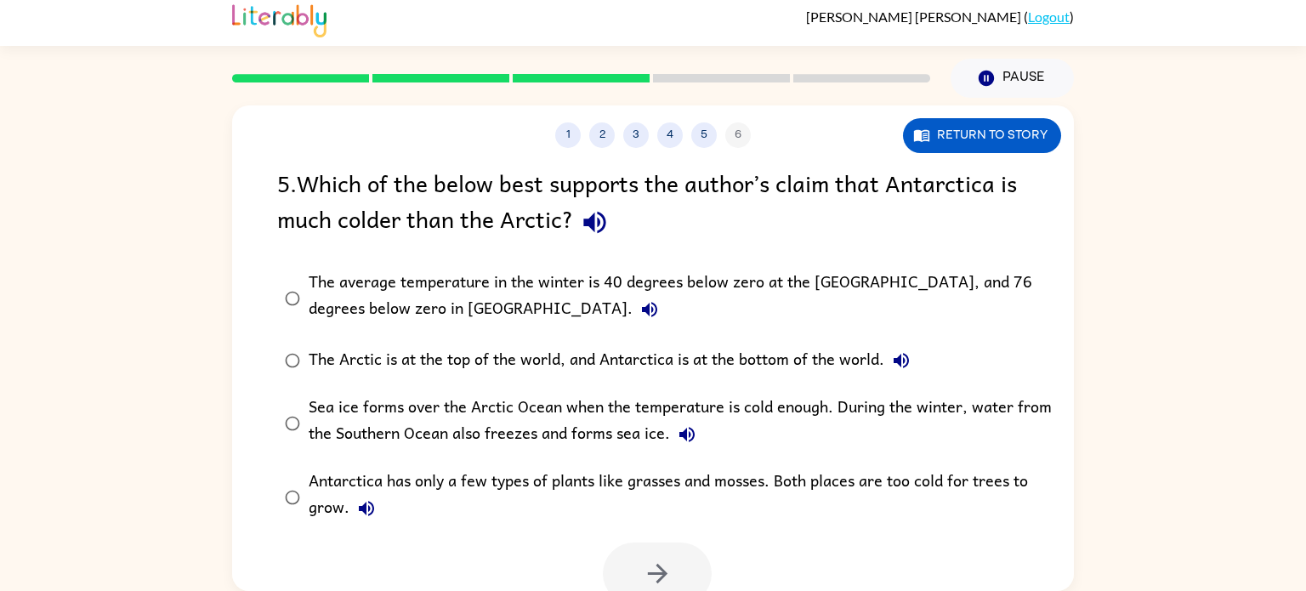
scroll to position [0, 0]
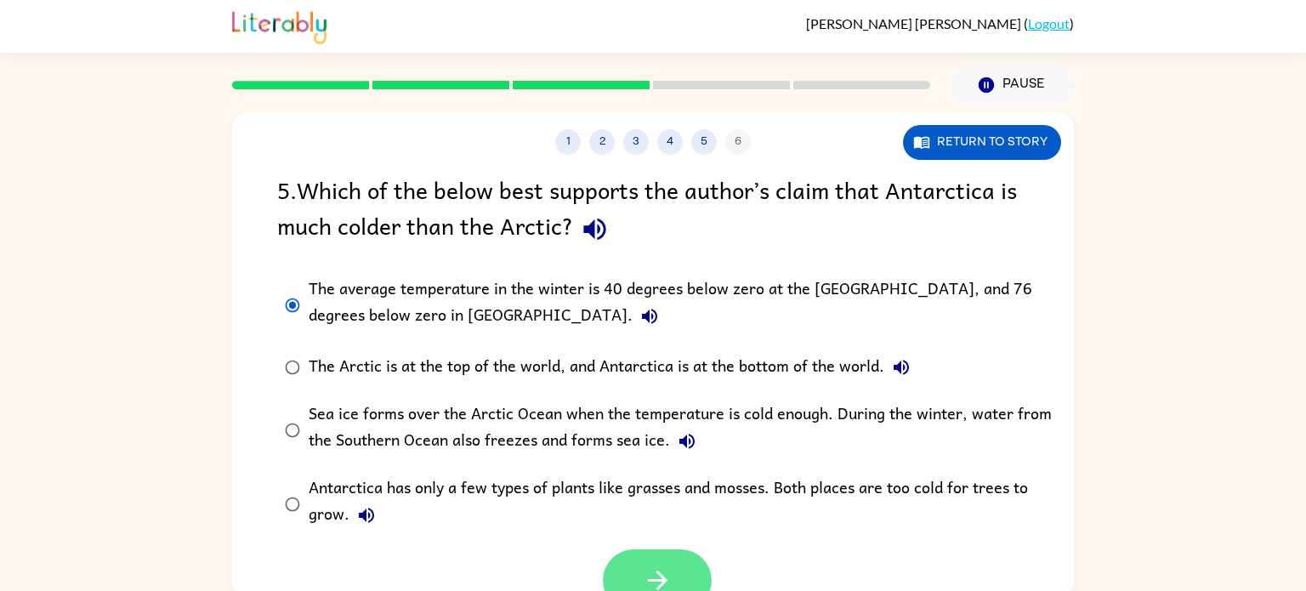
click at [680, 566] on button "button" at bounding box center [657, 580] width 109 height 62
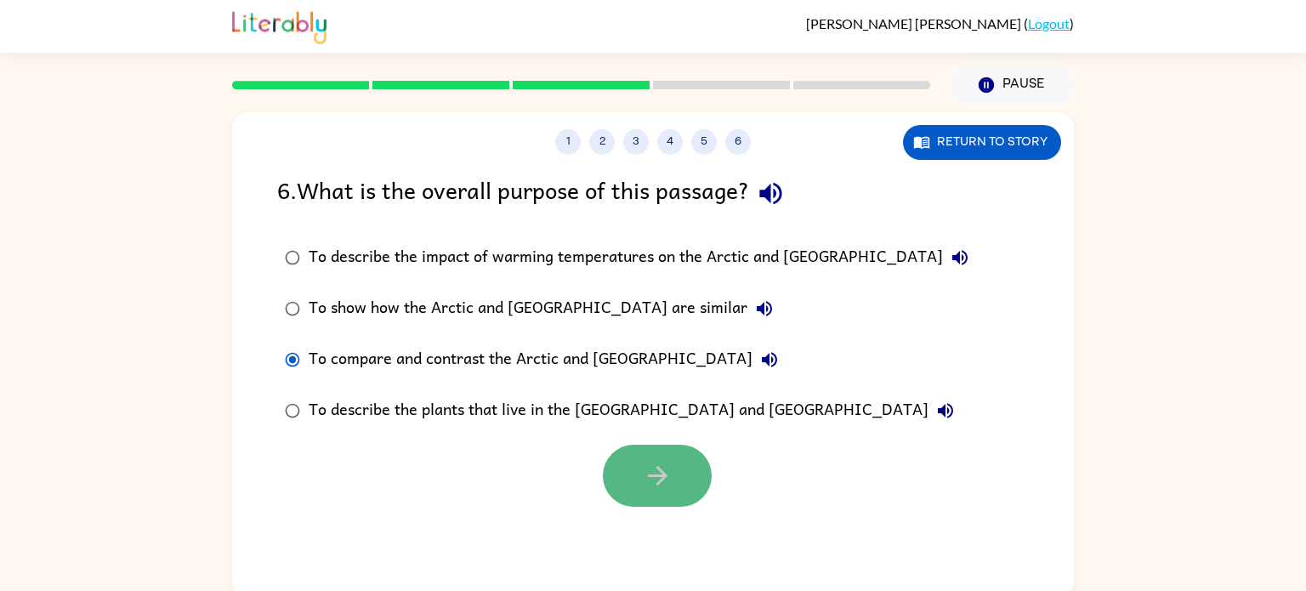
click at [688, 459] on button "button" at bounding box center [657, 476] width 109 height 62
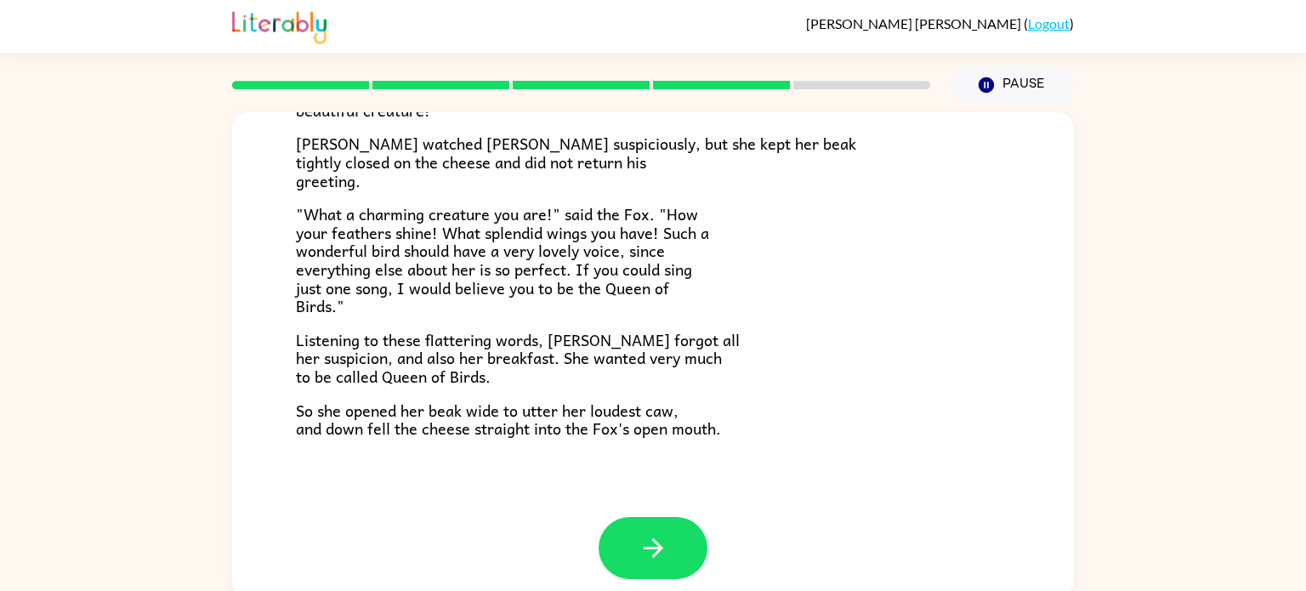
scroll to position [334, 0]
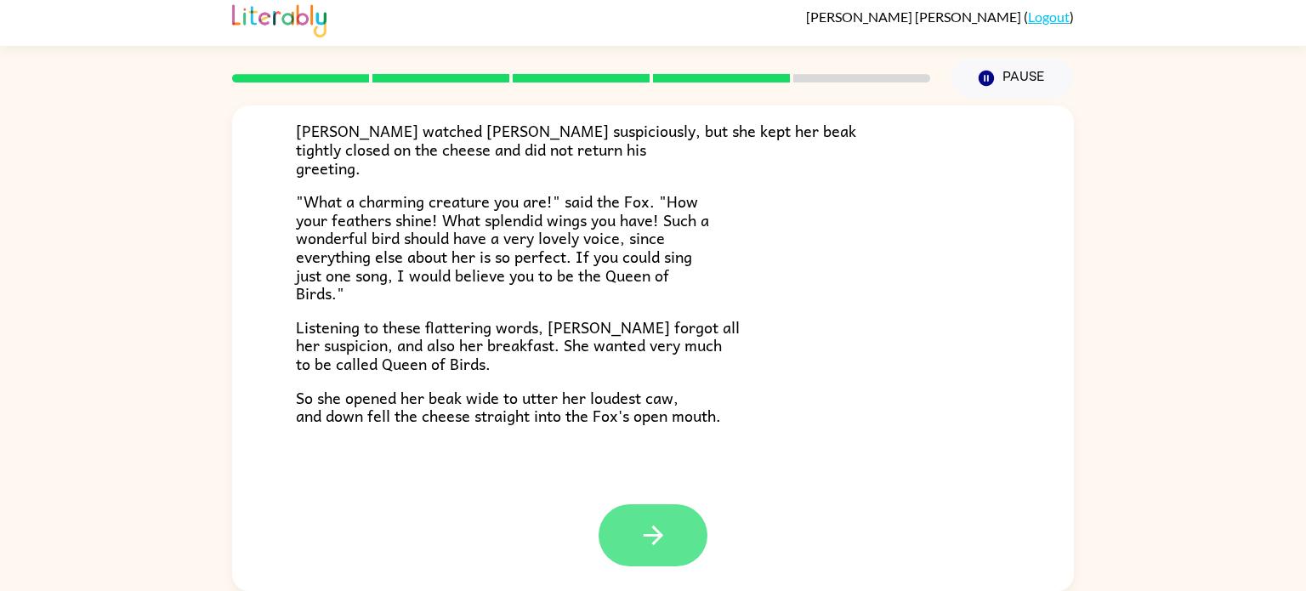
click at [677, 544] on button "button" at bounding box center [653, 535] width 109 height 62
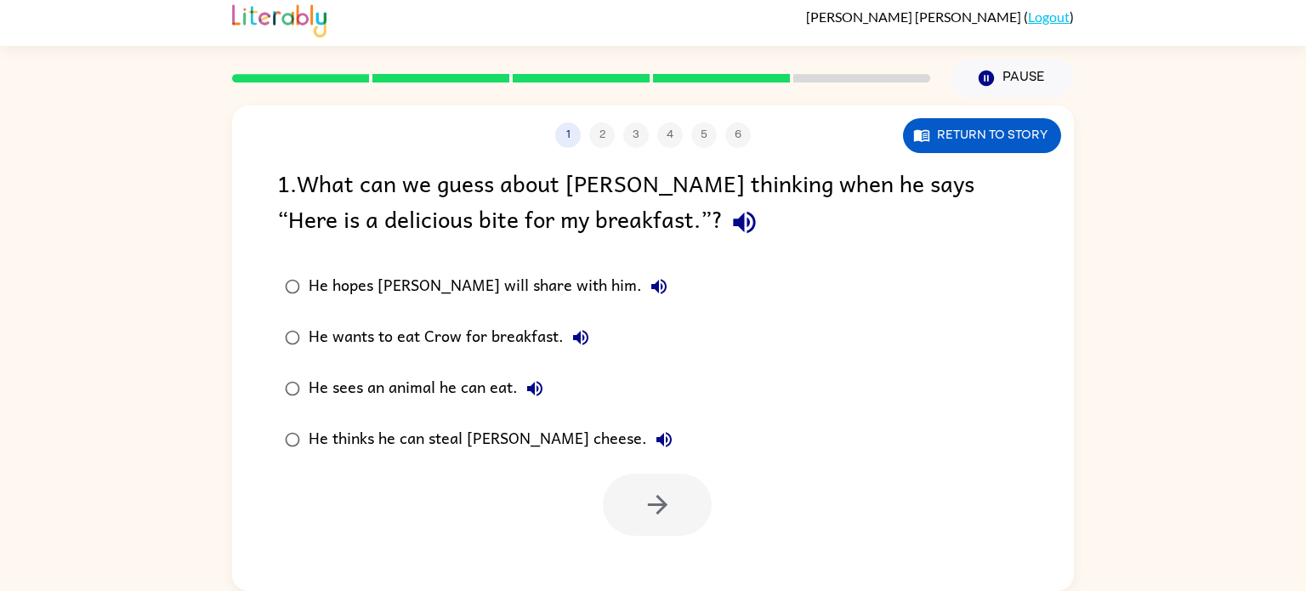
scroll to position [0, 0]
click at [646, 498] on icon "button" at bounding box center [658, 505] width 30 height 30
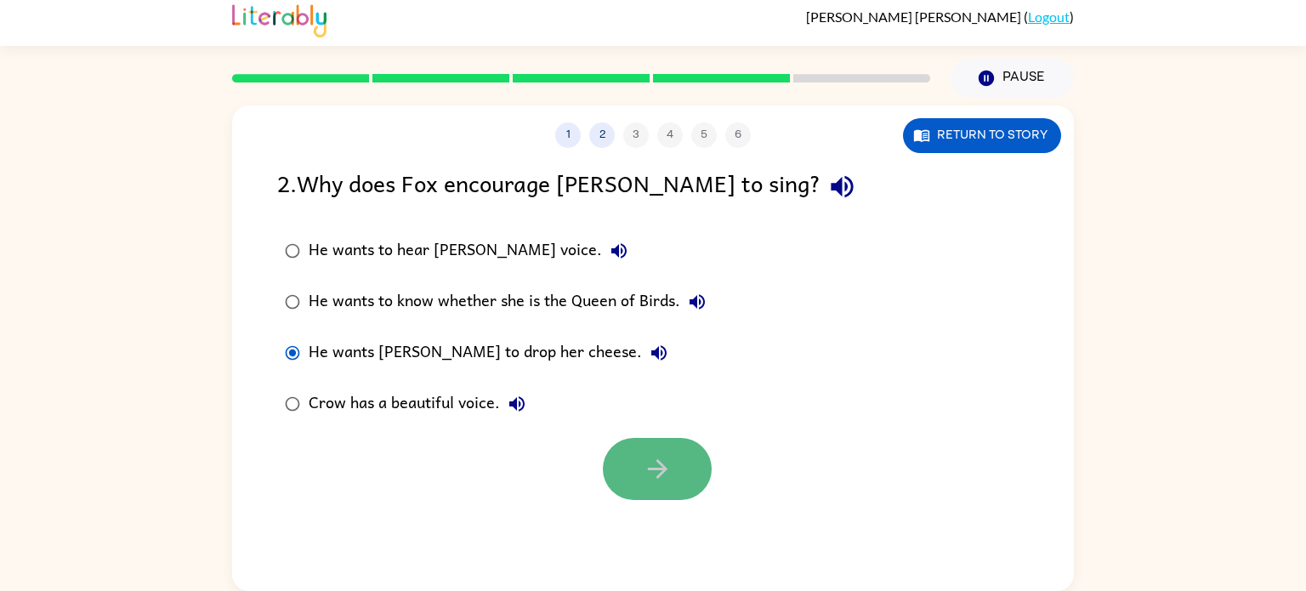
click at [667, 476] on icon "button" at bounding box center [658, 469] width 30 height 30
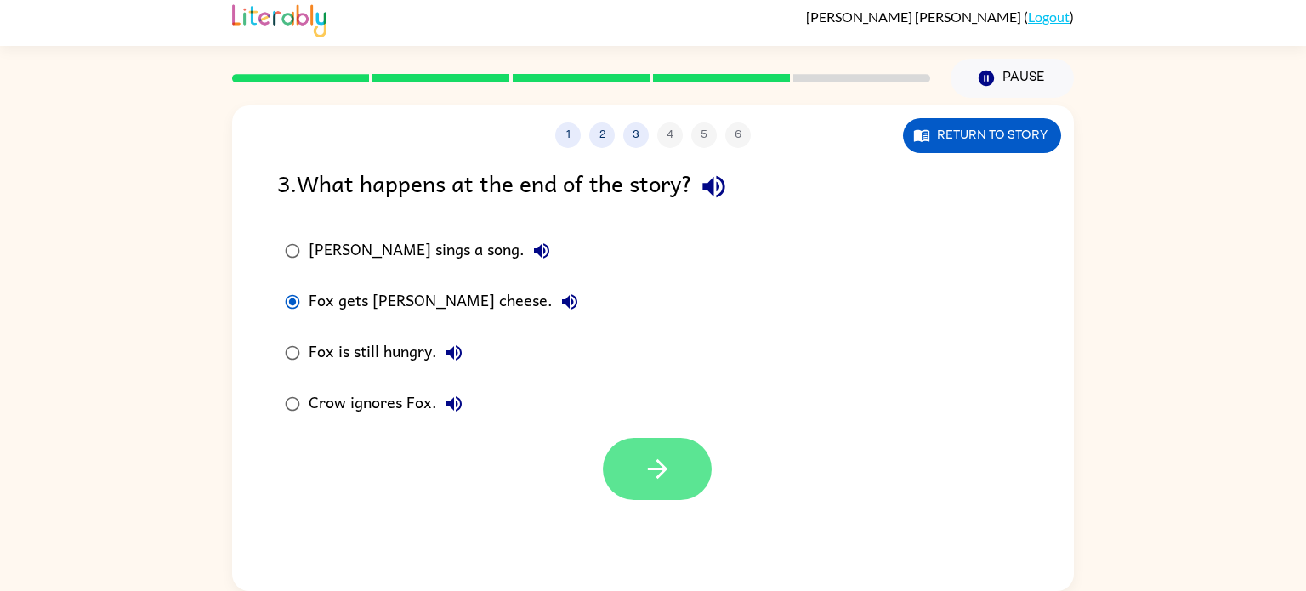
click at [670, 492] on button "button" at bounding box center [657, 469] width 109 height 62
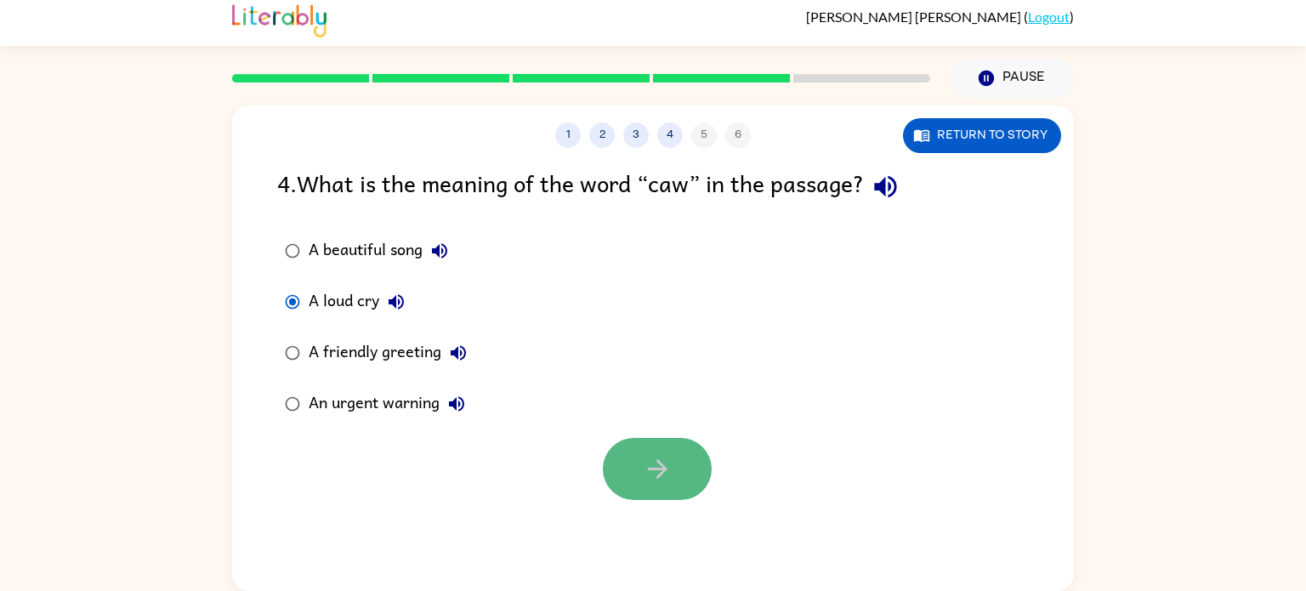
click at [640, 487] on button "button" at bounding box center [657, 469] width 109 height 62
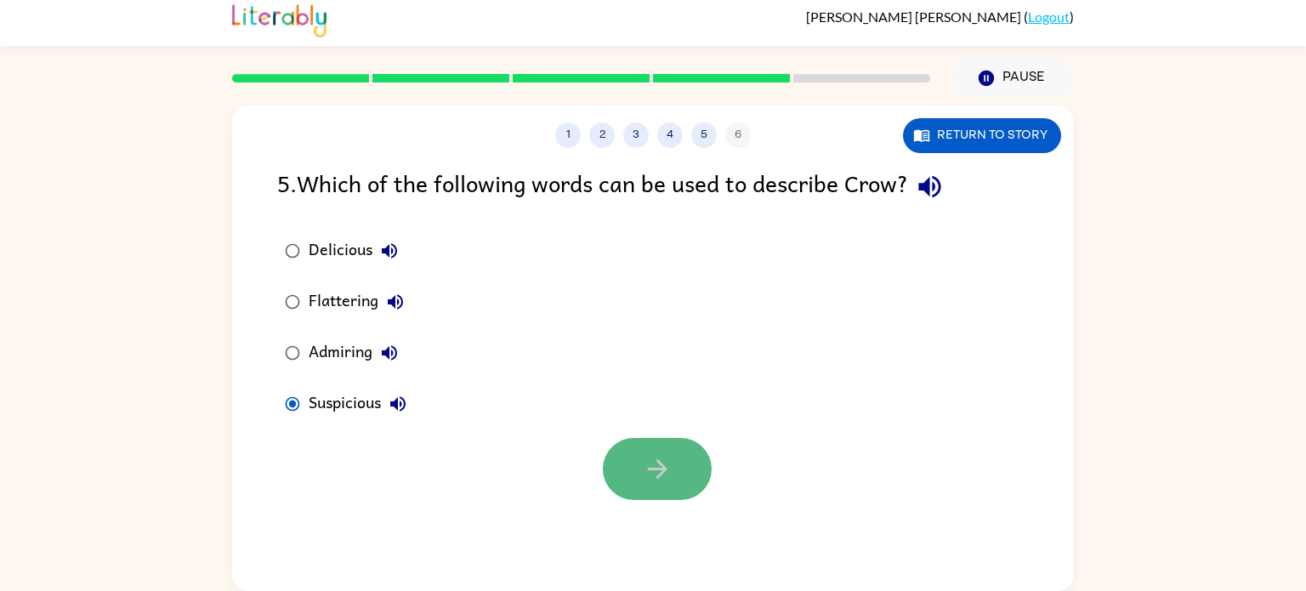
click at [647, 464] on icon "button" at bounding box center [658, 469] width 30 height 30
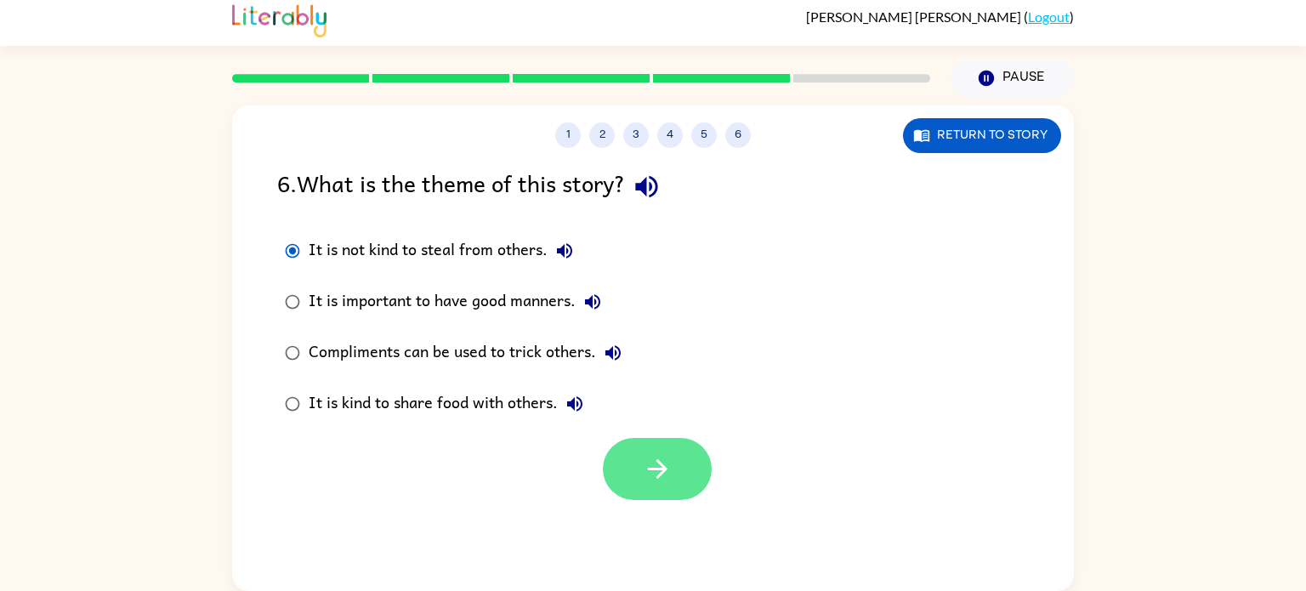
click at [639, 468] on button "button" at bounding box center [657, 469] width 109 height 62
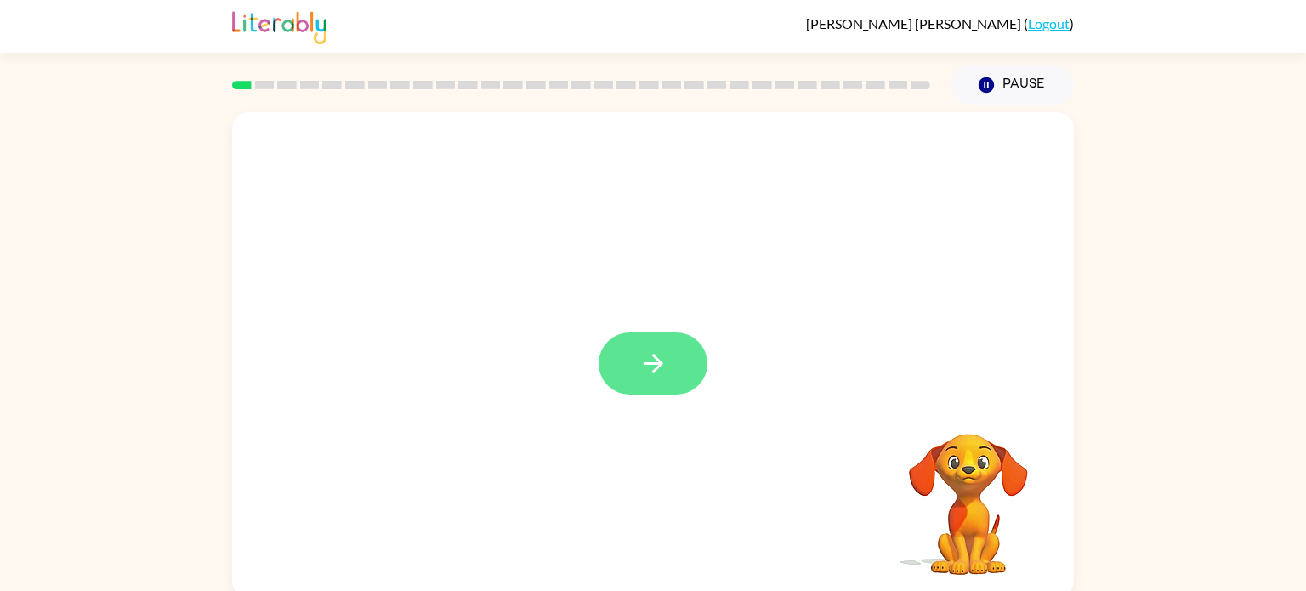
click at [655, 361] on icon "button" at bounding box center [654, 364] width 30 height 30
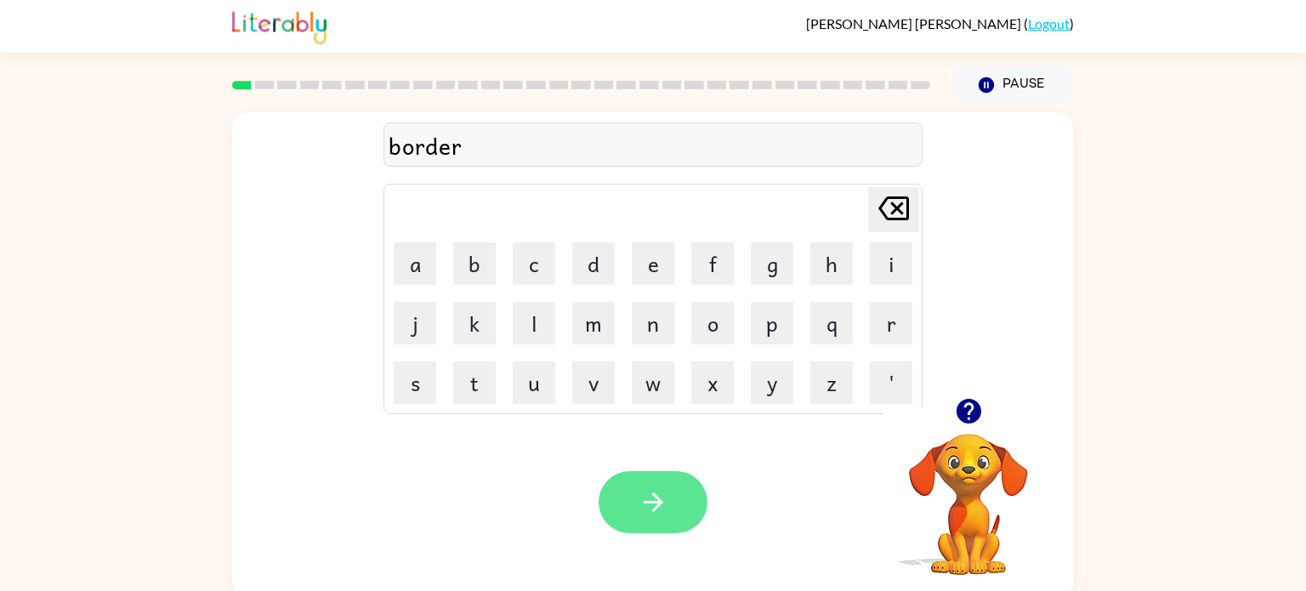
click at [663, 495] on icon "button" at bounding box center [654, 502] width 30 height 30
click at [631, 509] on button "button" at bounding box center [653, 502] width 109 height 62
click at [637, 495] on button "button" at bounding box center [653, 502] width 109 height 62
click at [648, 503] on icon "button" at bounding box center [653, 502] width 20 height 20
click at [638, 518] on button "button" at bounding box center [653, 502] width 109 height 62
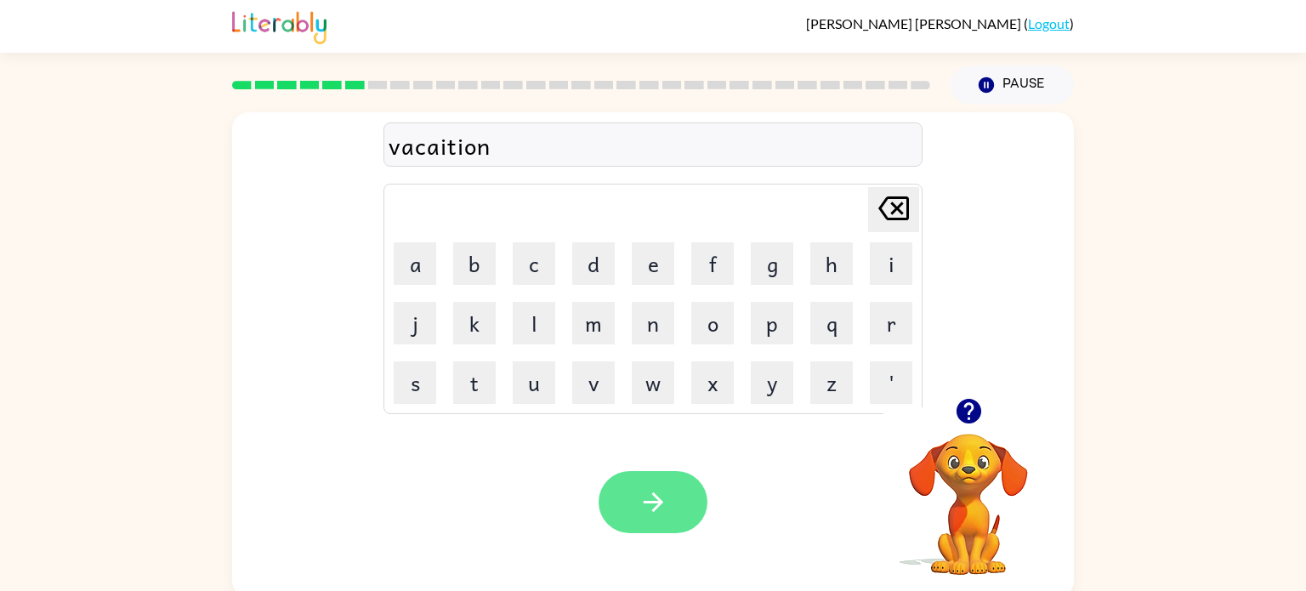
click at [623, 500] on button "button" at bounding box center [653, 502] width 109 height 62
click at [624, 487] on button "button" at bounding box center [653, 502] width 109 height 62
click at [650, 499] on icon "button" at bounding box center [654, 502] width 30 height 30
click at [654, 481] on button "button" at bounding box center [653, 502] width 109 height 62
click at [652, 485] on button "button" at bounding box center [653, 502] width 109 height 62
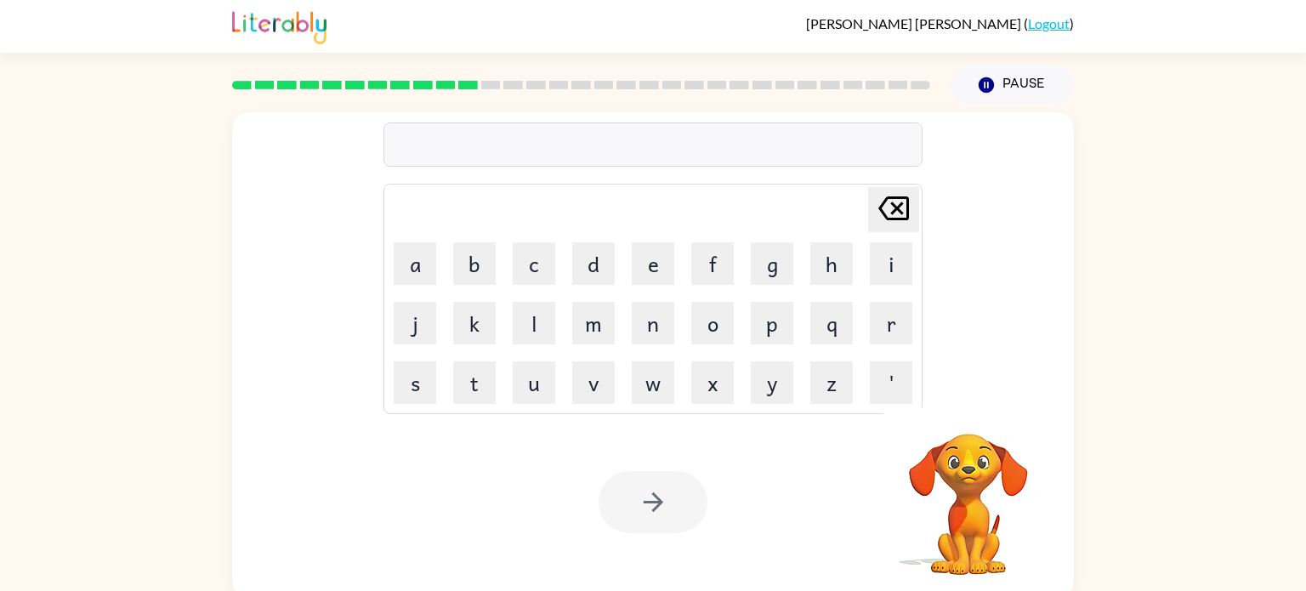
click at [648, 485] on div at bounding box center [653, 502] width 109 height 62
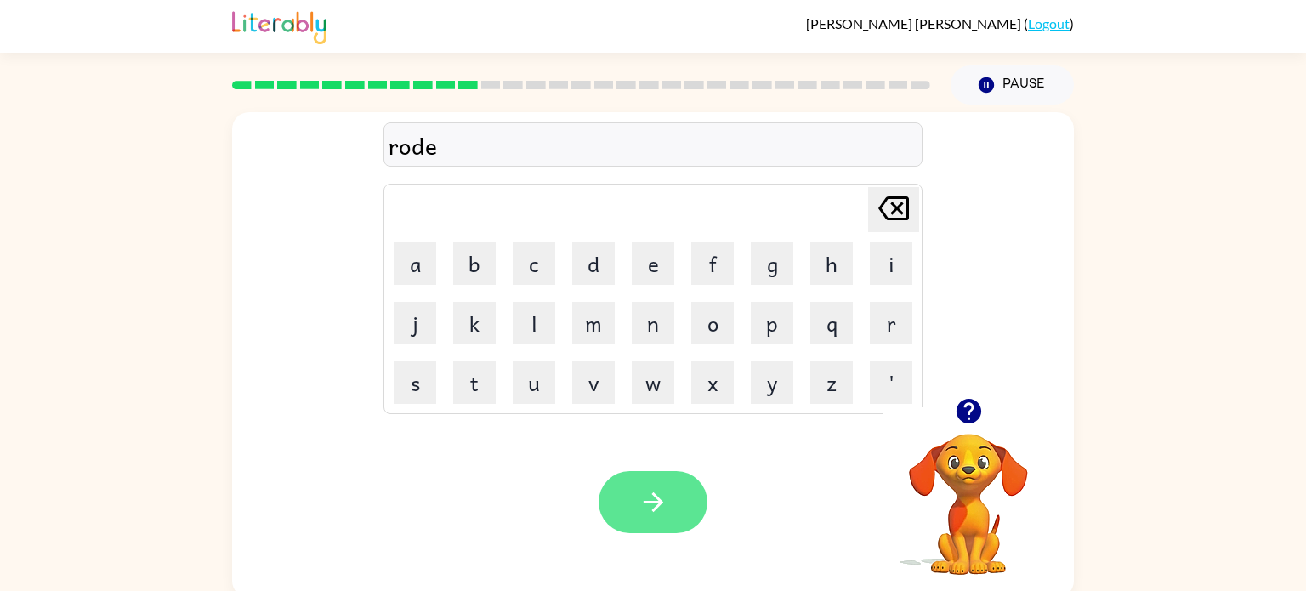
click at [659, 504] on icon "button" at bounding box center [653, 502] width 20 height 20
click at [645, 482] on button "button" at bounding box center [653, 502] width 109 height 62
click at [635, 510] on button "button" at bounding box center [653, 502] width 109 height 62
click at [634, 492] on button "button" at bounding box center [653, 502] width 109 height 62
click at [668, 515] on button "button" at bounding box center [653, 502] width 109 height 62
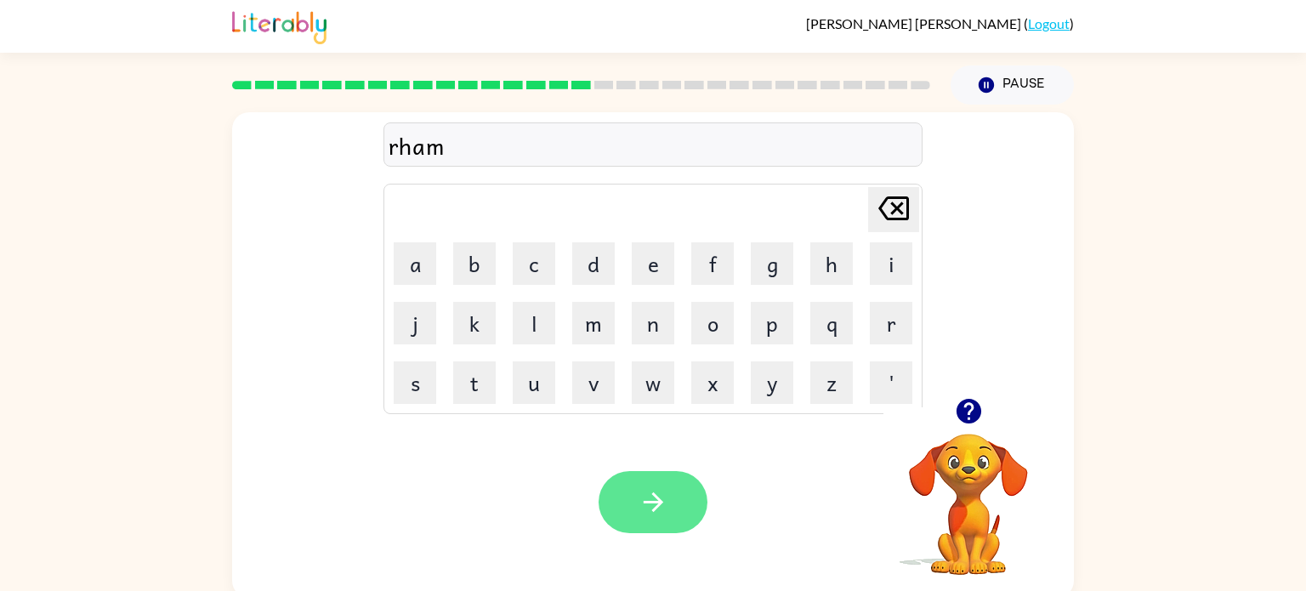
click at [658, 513] on icon "button" at bounding box center [654, 502] width 30 height 30
click at [660, 512] on icon "button" at bounding box center [654, 502] width 30 height 30
click at [633, 526] on button "button" at bounding box center [653, 502] width 109 height 62
click at [669, 514] on button "button" at bounding box center [653, 502] width 109 height 62
click at [634, 479] on button "button" at bounding box center [653, 502] width 109 height 62
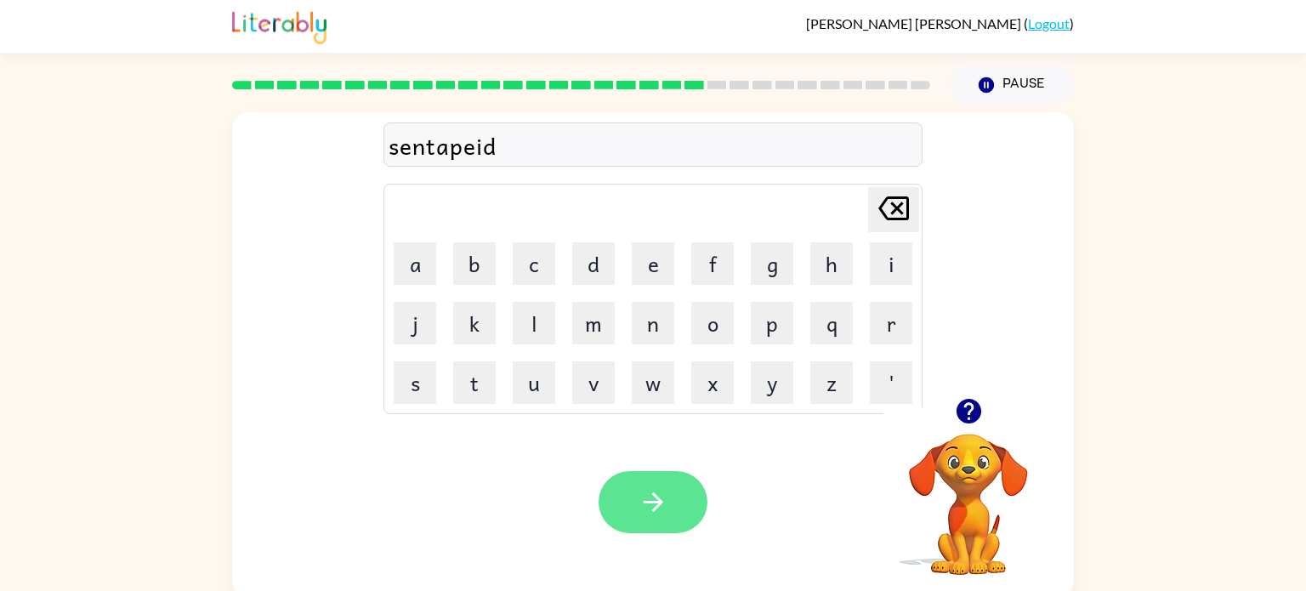
click at [651, 505] on icon "button" at bounding box center [654, 502] width 30 height 30
click at [653, 488] on icon "button" at bounding box center [654, 502] width 30 height 30
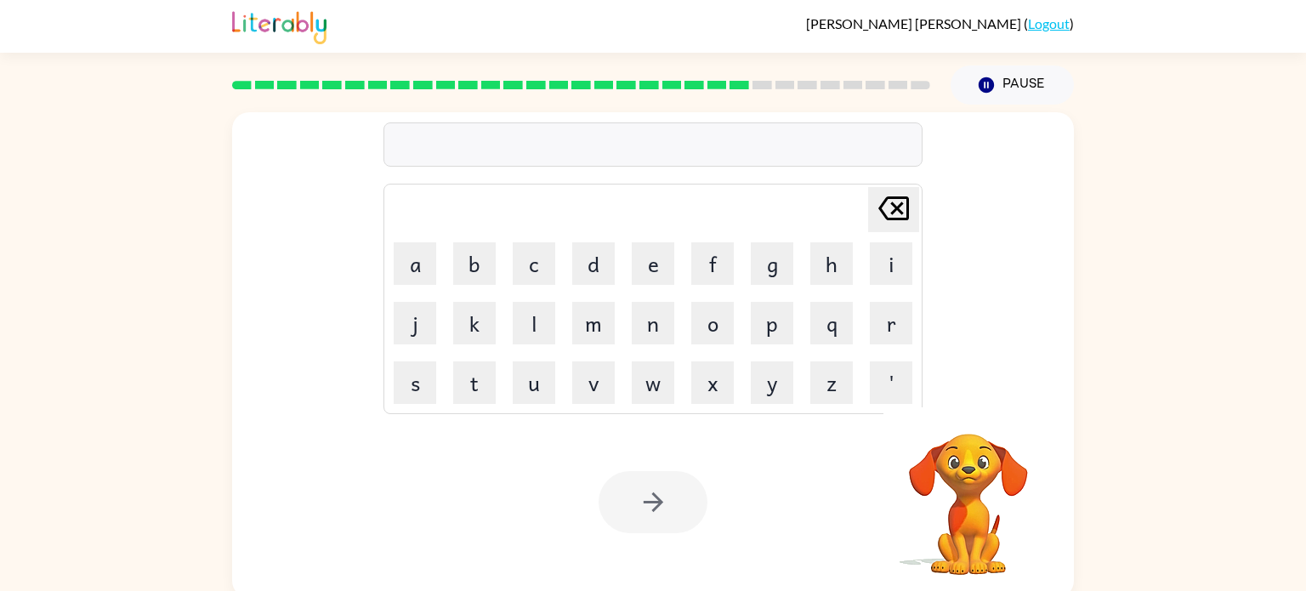
click at [653, 488] on div at bounding box center [653, 502] width 109 height 62
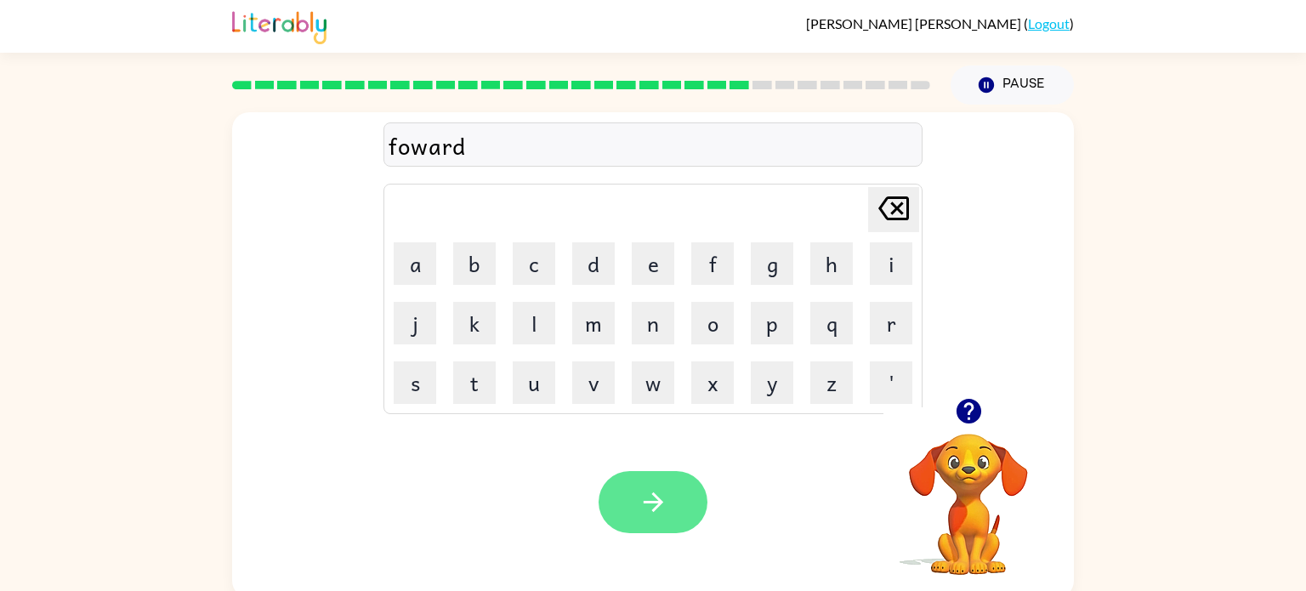
click at [660, 495] on icon "button" at bounding box center [654, 502] width 30 height 30
click at [651, 520] on button "button" at bounding box center [653, 502] width 109 height 62
click at [656, 531] on button "button" at bounding box center [653, 502] width 109 height 62
click at [646, 509] on icon "button" at bounding box center [654, 502] width 30 height 30
click at [668, 503] on button "button" at bounding box center [653, 502] width 109 height 62
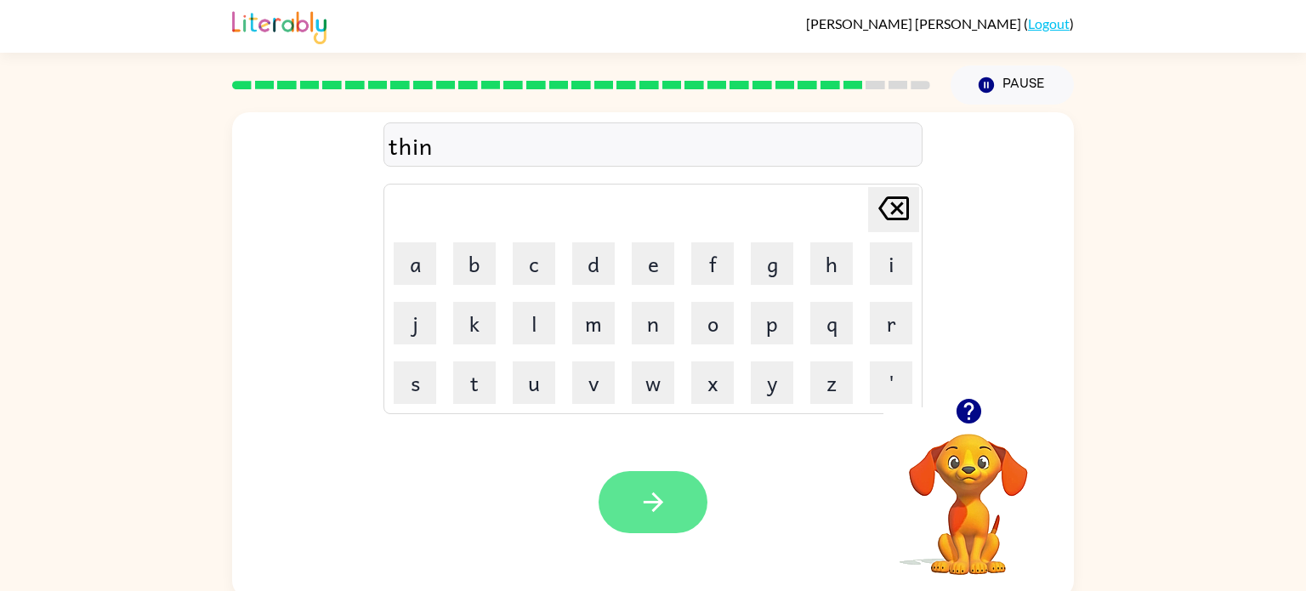
click at [672, 491] on button "button" at bounding box center [653, 502] width 109 height 62
click at [663, 515] on icon "button" at bounding box center [654, 502] width 30 height 30
click at [640, 494] on icon "button" at bounding box center [654, 502] width 30 height 30
